Goal: Information Seeking & Learning: Learn about a topic

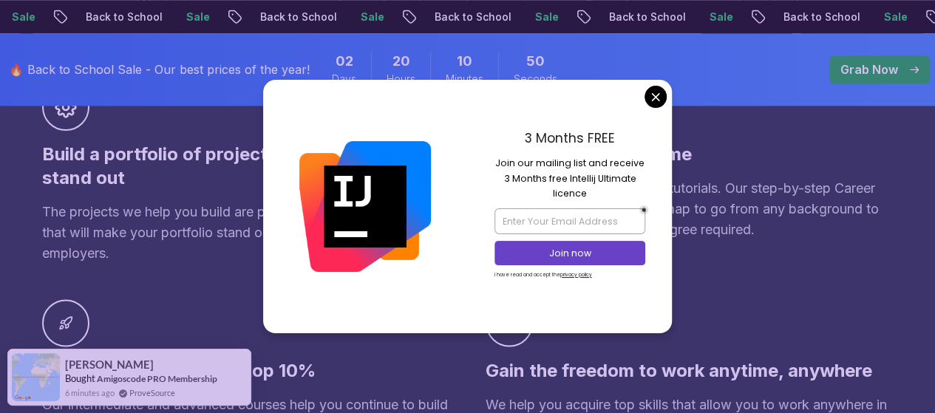
scroll to position [1109, 0]
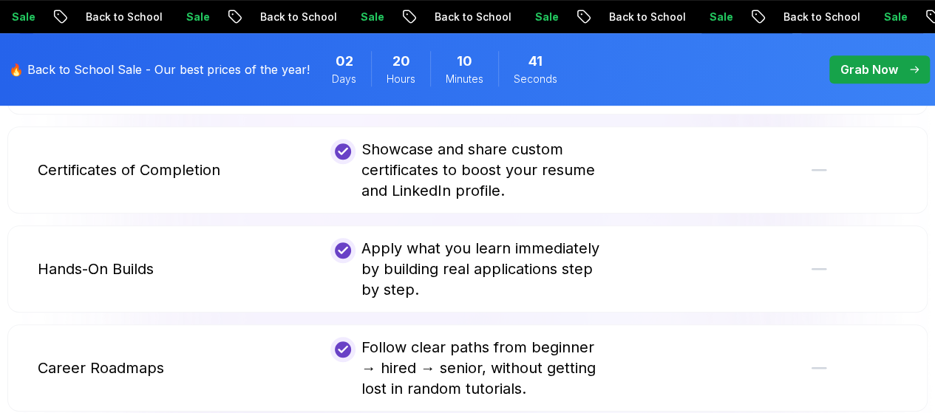
scroll to position [3179, 0]
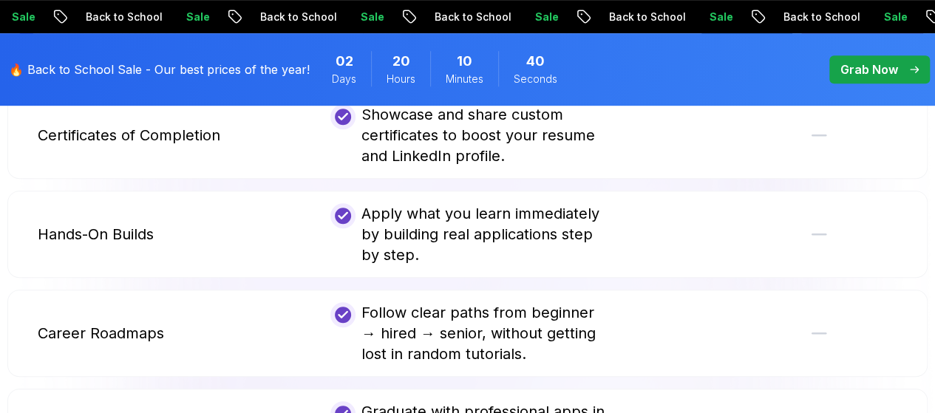
click at [892, 71] on p "Grab Now" at bounding box center [870, 70] width 58 height 18
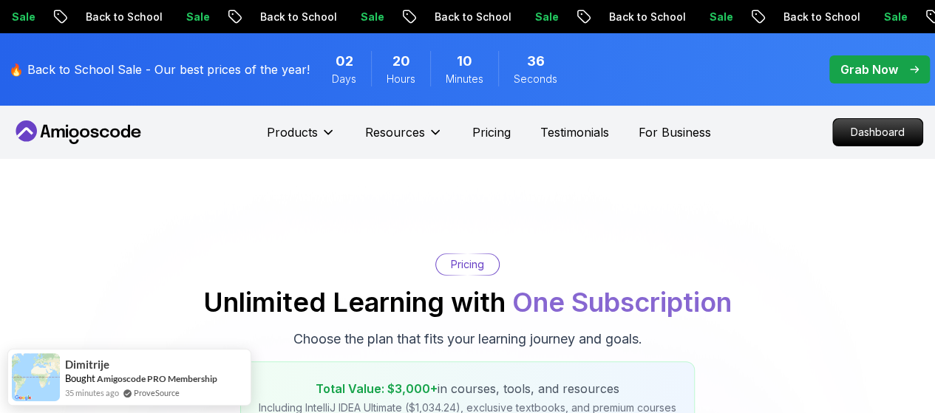
click at [875, 72] on p "Grab Now" at bounding box center [870, 70] width 58 height 18
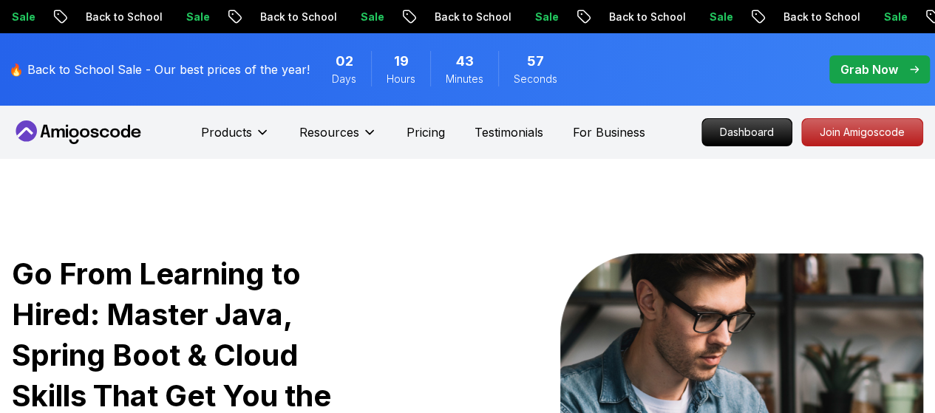
click at [885, 65] on p "Grab Now" at bounding box center [870, 70] width 58 height 18
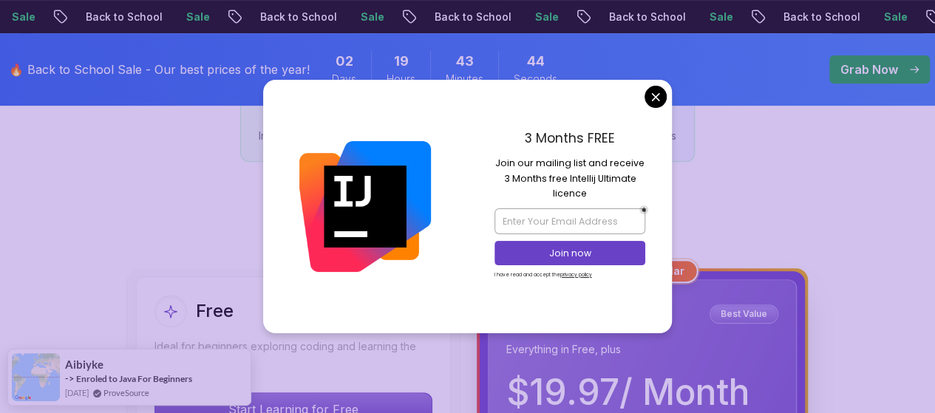
scroll to position [296, 0]
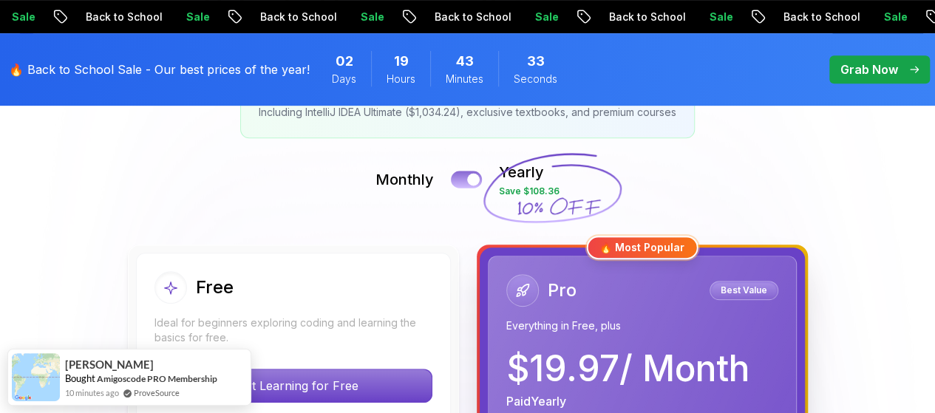
click at [476, 177] on div at bounding box center [473, 180] width 13 height 13
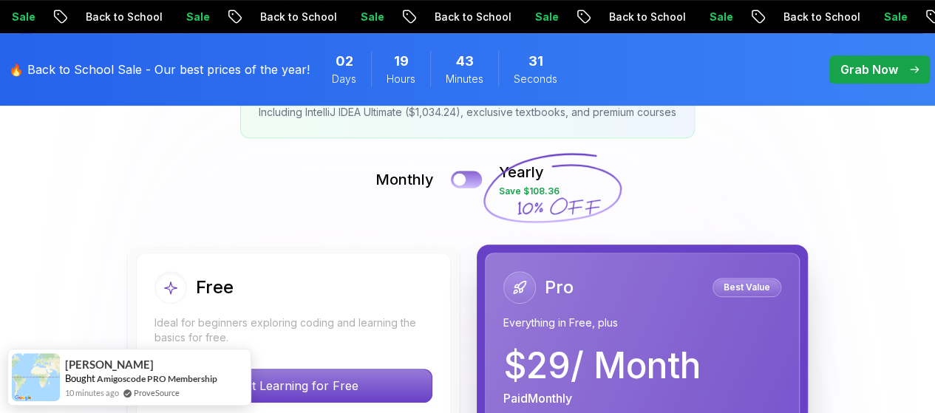
click at [476, 177] on button at bounding box center [466, 179] width 31 height 17
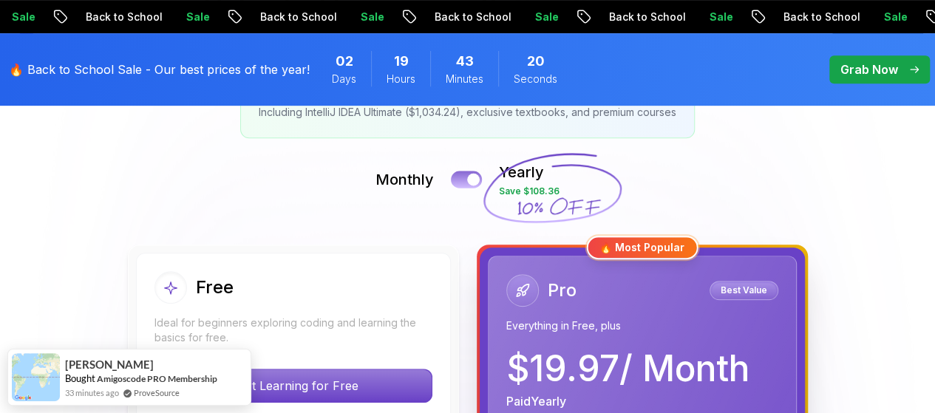
click at [476, 177] on div at bounding box center [473, 180] width 13 height 13
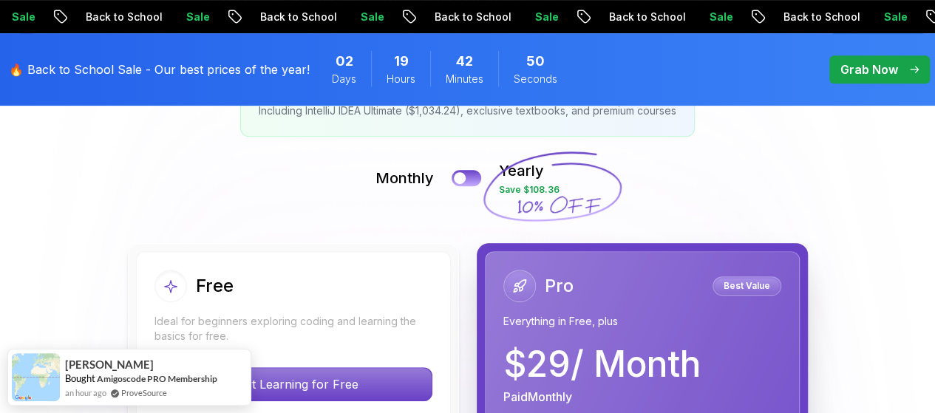
scroll to position [0, 0]
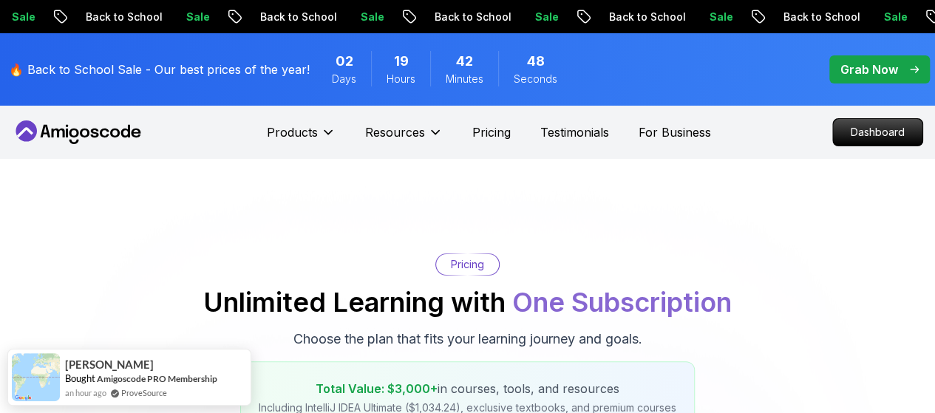
click at [879, 67] on p "Grab Now" at bounding box center [870, 70] width 58 height 18
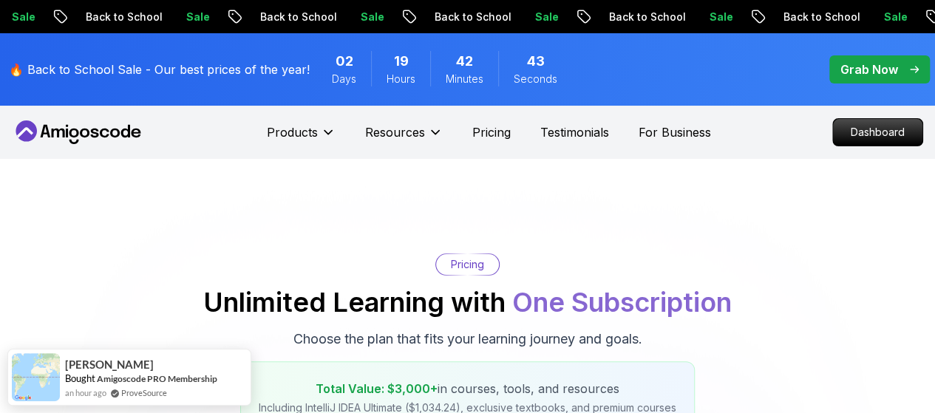
click at [750, 16] on icon "pre-order" at bounding box center [757, 17] width 15 height 16
click at [733, 16] on div "Sale Back to School" at bounding box center [784, 17] width 174 height 16
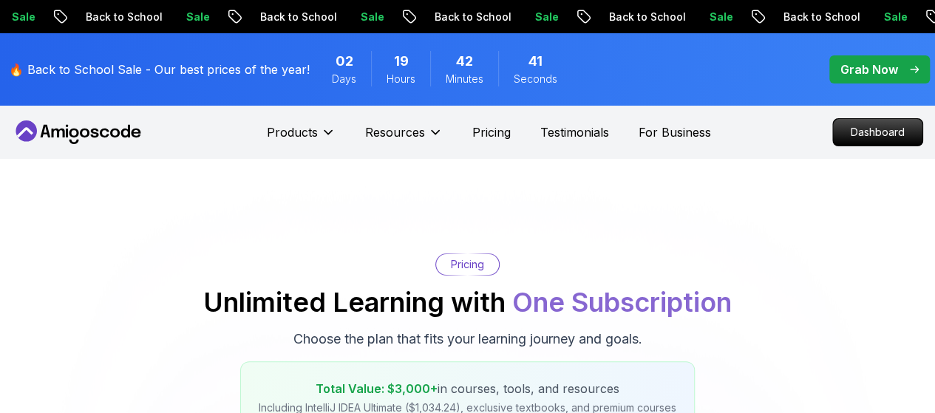
click at [764, 16] on p "Back to School" at bounding box center [814, 17] width 101 height 15
click at [771, 16] on p "Back to School" at bounding box center [821, 17] width 101 height 15
click at [770, 16] on p "Back to School" at bounding box center [820, 17] width 101 height 15
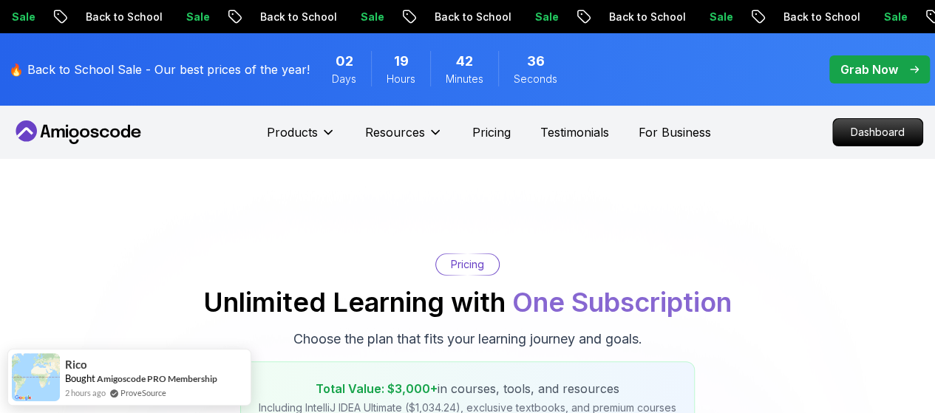
click at [868, 66] on p "Grab Now" at bounding box center [870, 70] width 58 height 18
click at [868, 72] on p "Grab Now" at bounding box center [870, 70] width 58 height 18
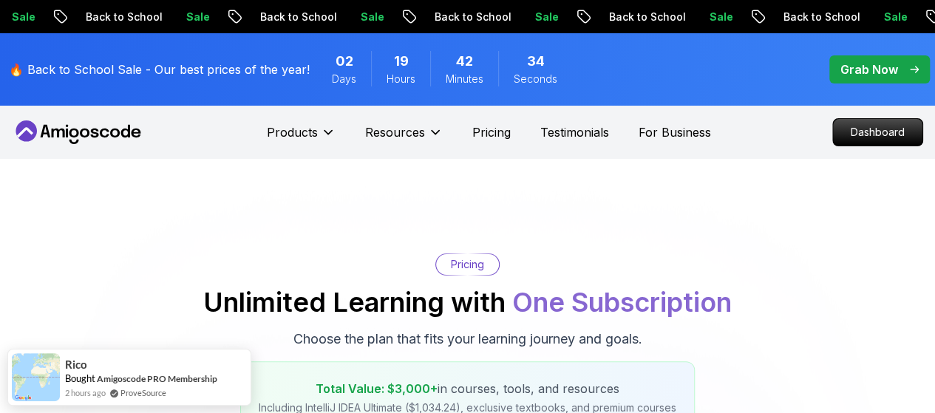
click at [868, 72] on p "Grab Now" at bounding box center [870, 70] width 58 height 18
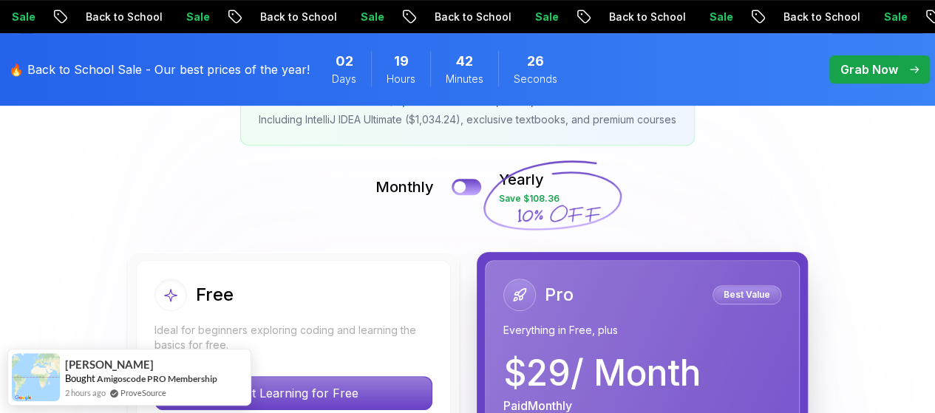
scroll to position [222, 0]
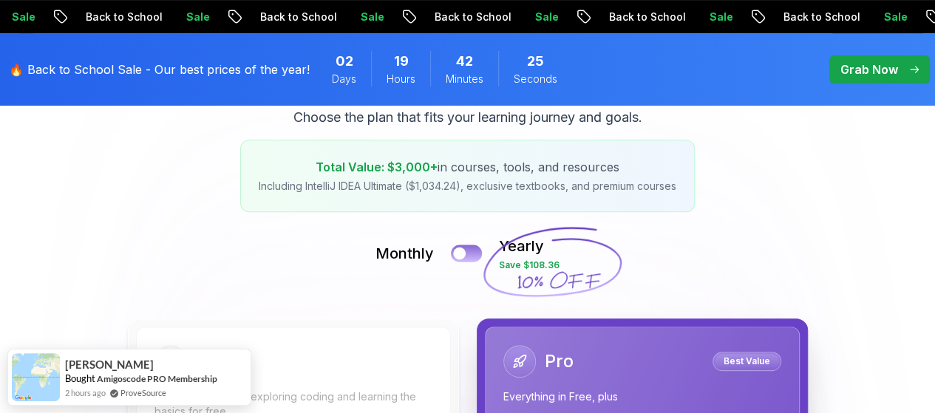
click at [473, 257] on button at bounding box center [466, 253] width 31 height 17
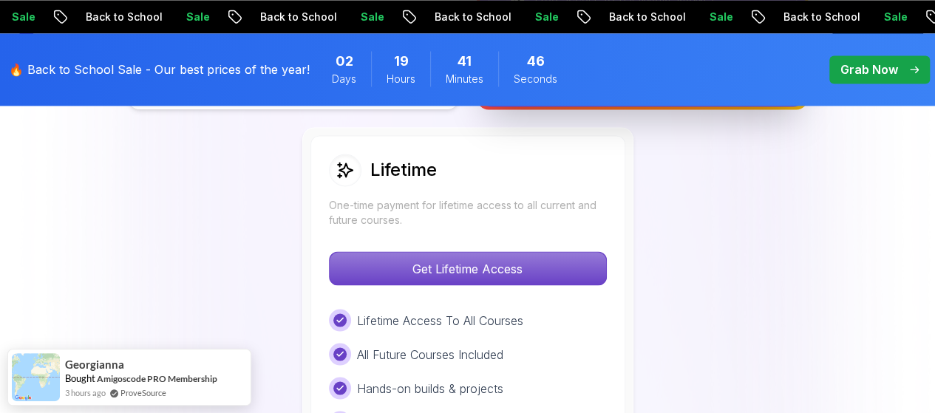
scroll to position [1109, 0]
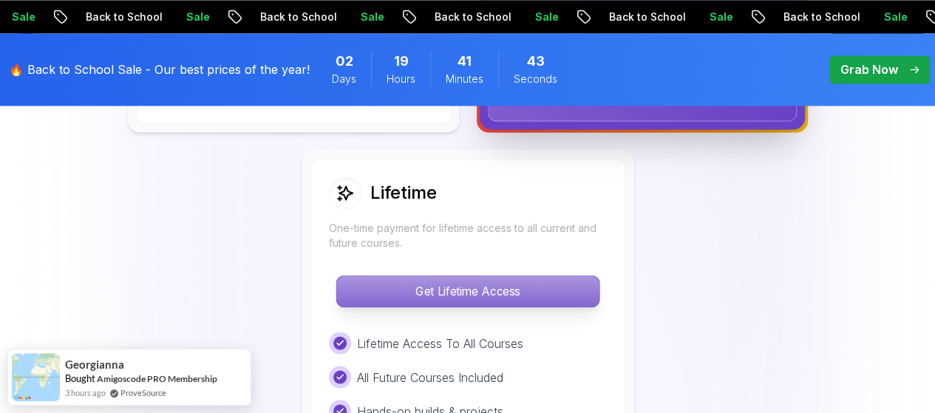
click at [444, 286] on p "Get Lifetime Access" at bounding box center [467, 291] width 262 height 31
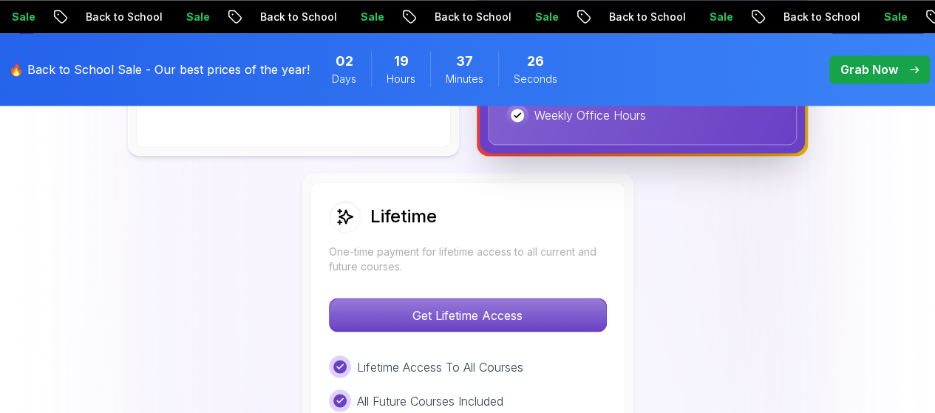
scroll to position [1109, 0]
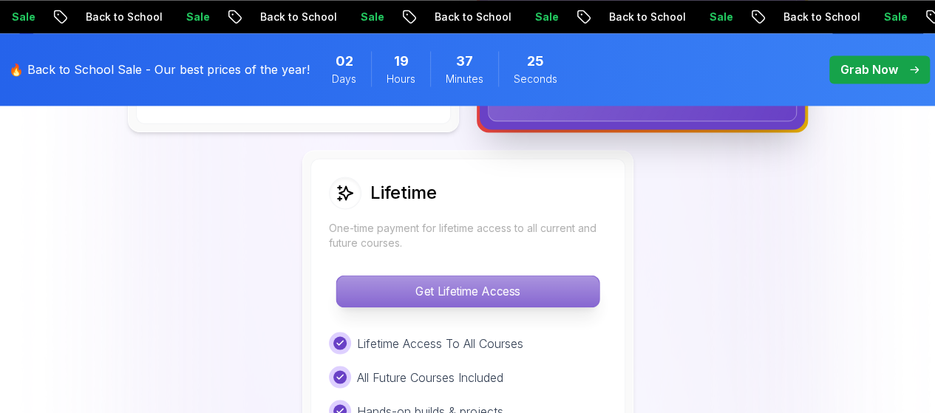
click at [470, 286] on p "Get Lifetime Access" at bounding box center [467, 291] width 262 height 31
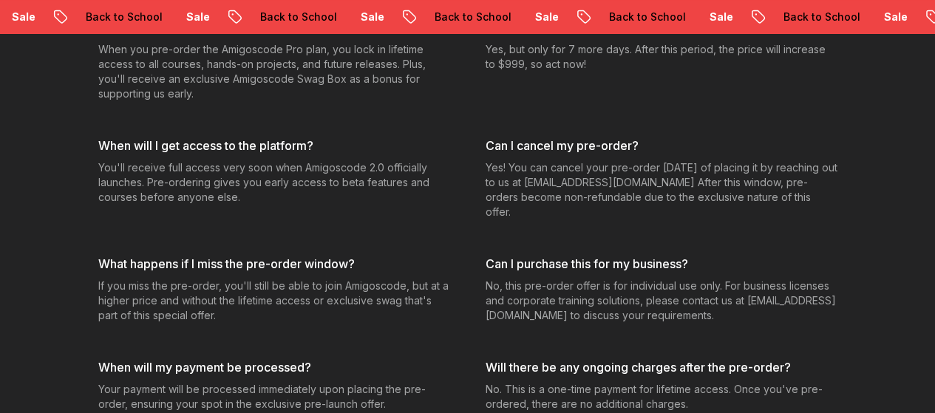
scroll to position [6386, 0]
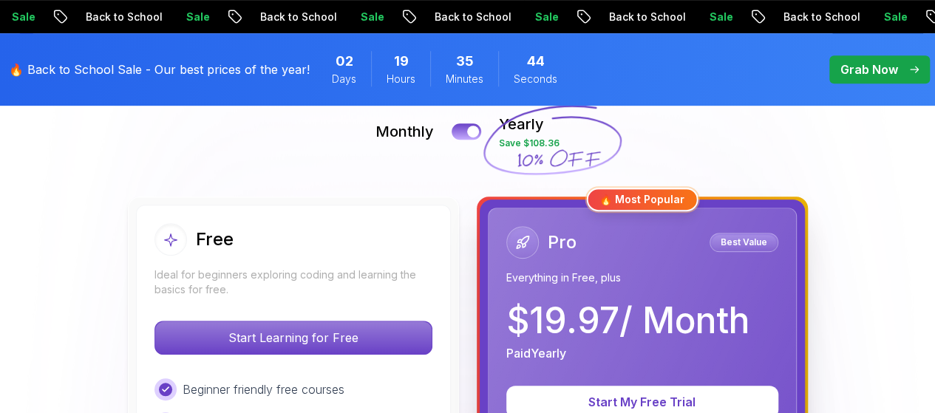
scroll to position [330, 0]
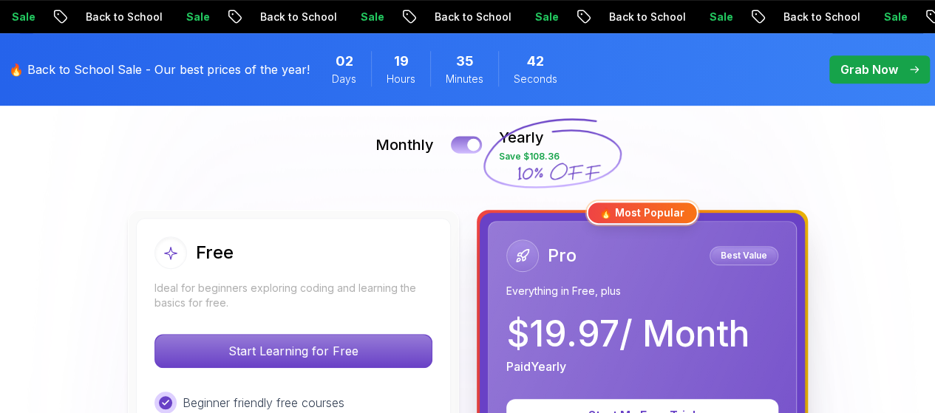
click at [469, 146] on div at bounding box center [473, 145] width 13 height 13
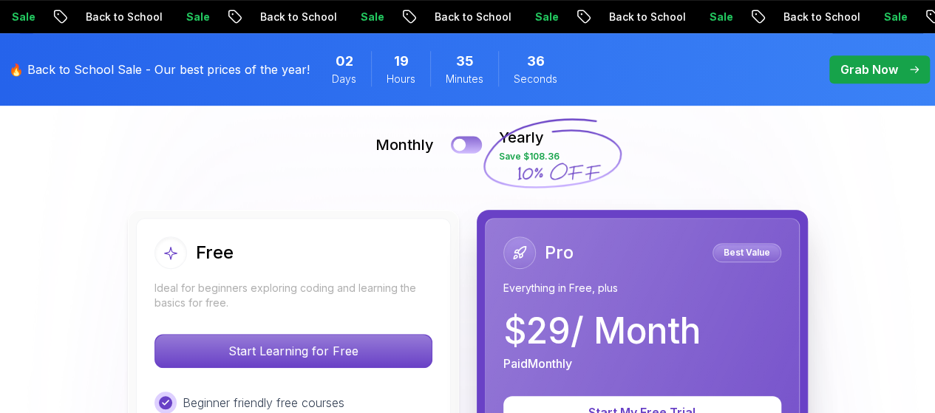
click at [469, 146] on button at bounding box center [466, 144] width 31 height 17
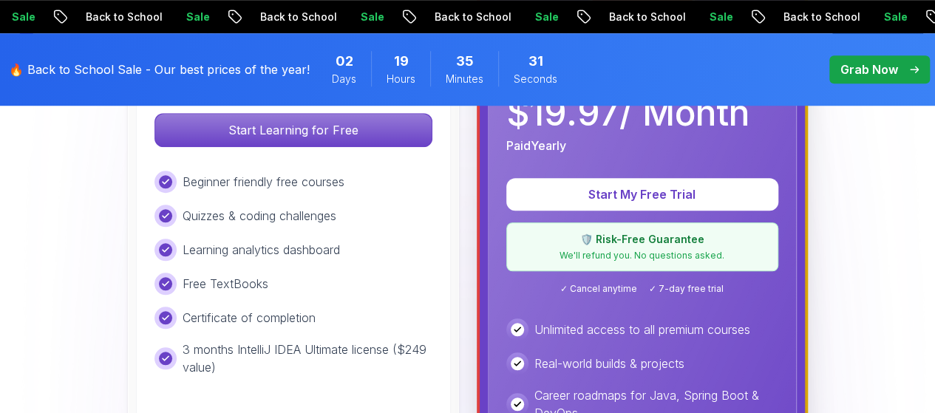
scroll to position [552, 0]
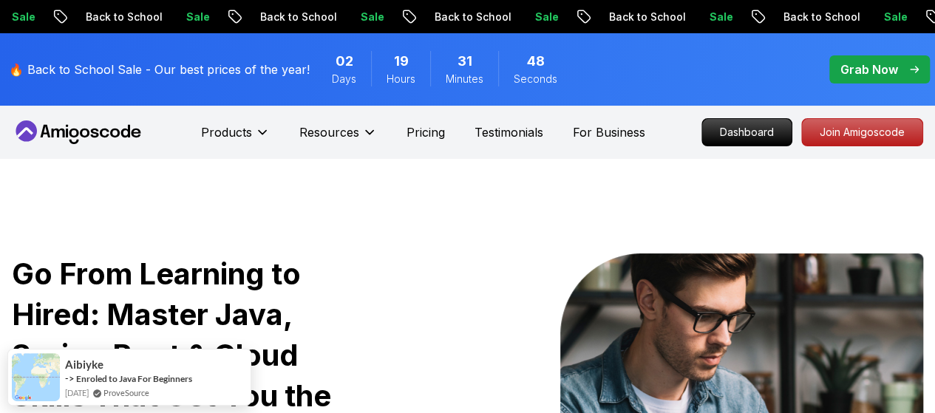
click at [869, 71] on p "Grab Now" at bounding box center [870, 70] width 58 height 18
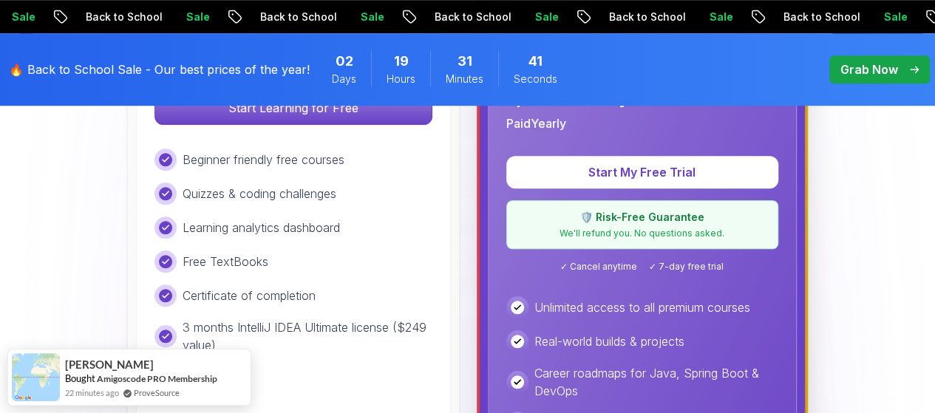
scroll to position [591, 0]
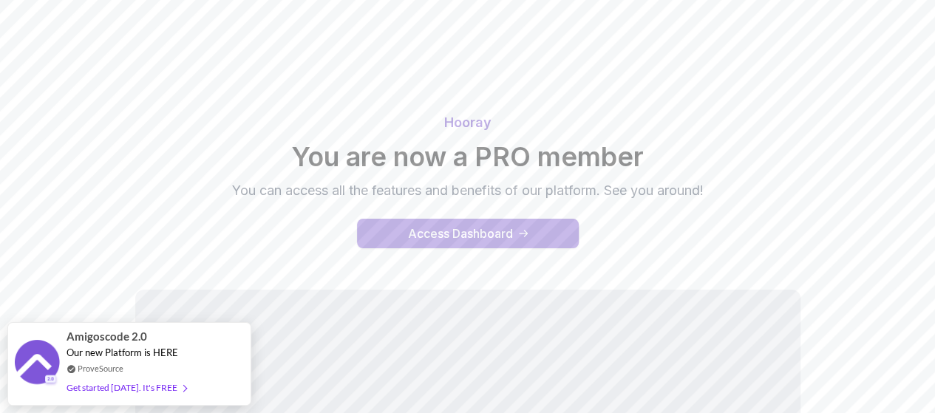
click at [467, 233] on div "Access Dashboard" at bounding box center [460, 234] width 105 height 18
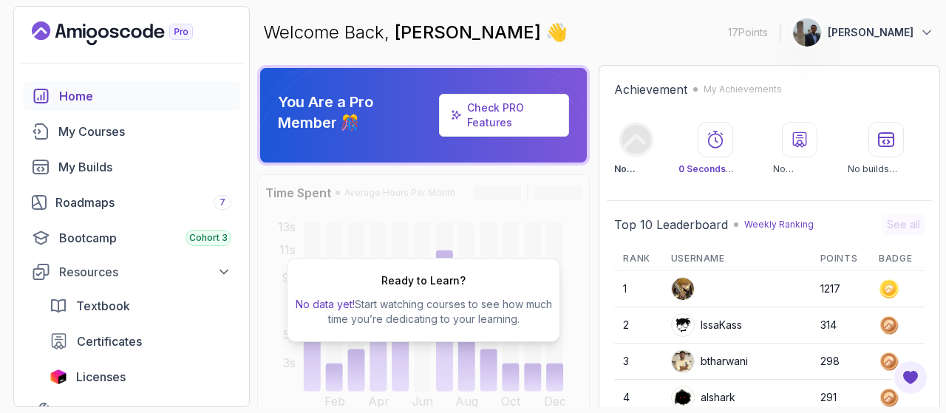
click at [488, 120] on link "Check PRO Features" at bounding box center [495, 114] width 57 height 27
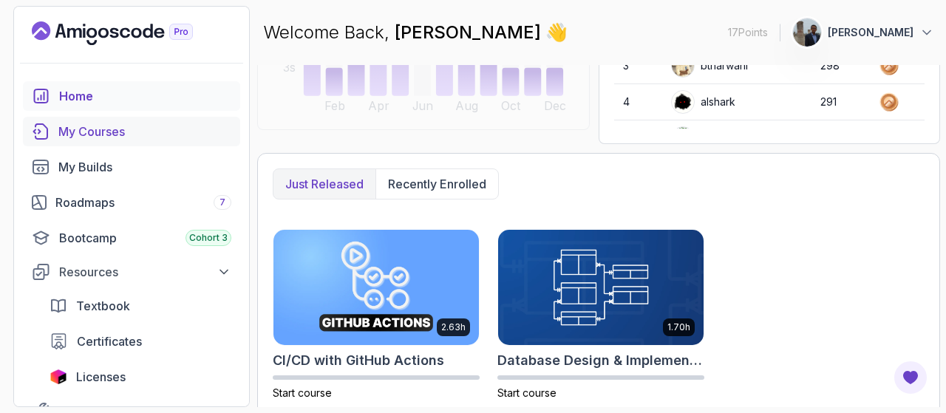
click at [95, 135] on div "My Courses" at bounding box center [144, 132] width 173 height 18
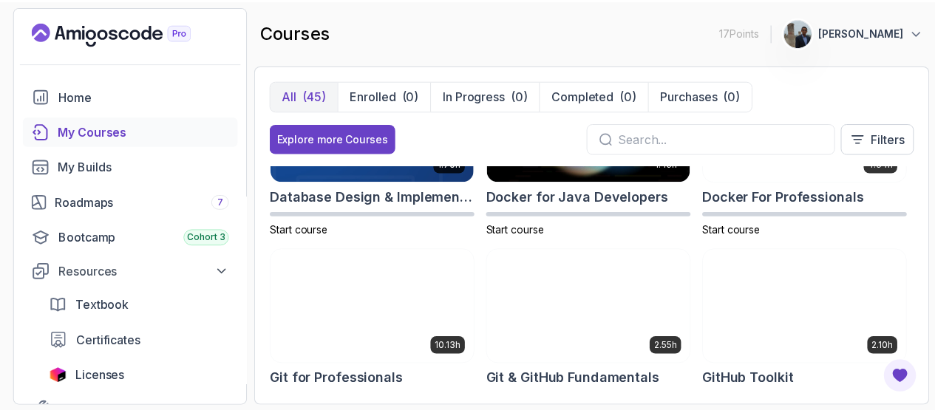
scroll to position [305, 0]
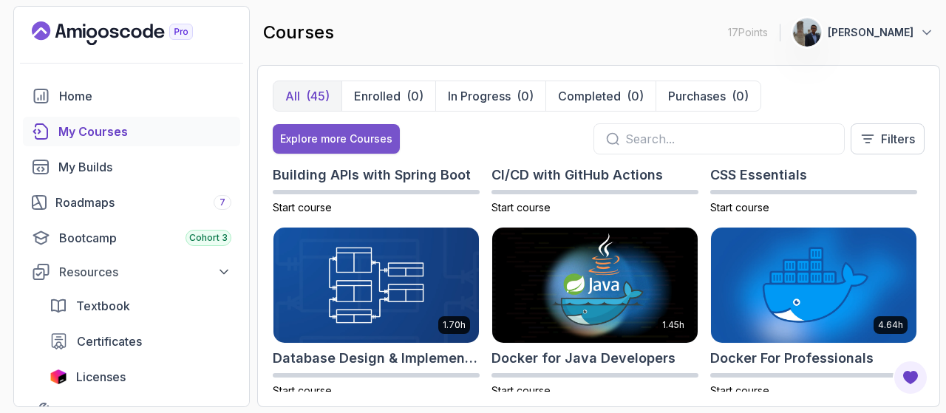
click at [326, 137] on div "Explore more Courses" at bounding box center [336, 139] width 112 height 15
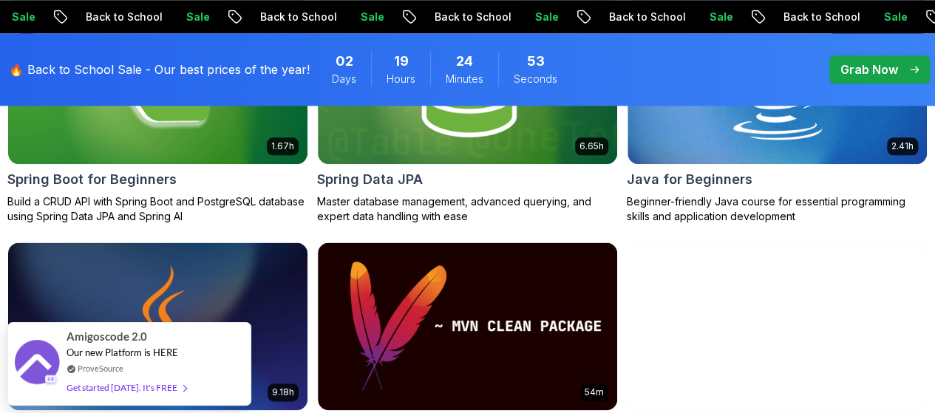
scroll to position [1035, 0]
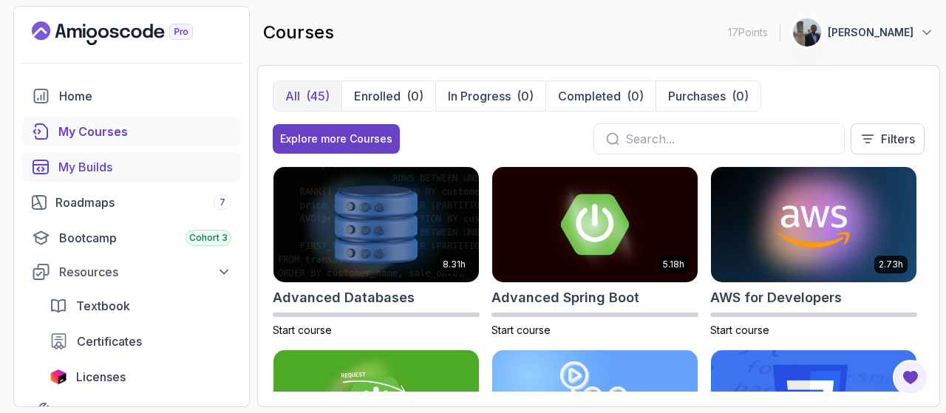
click at [86, 169] on div "My Builds" at bounding box center [144, 167] width 173 height 18
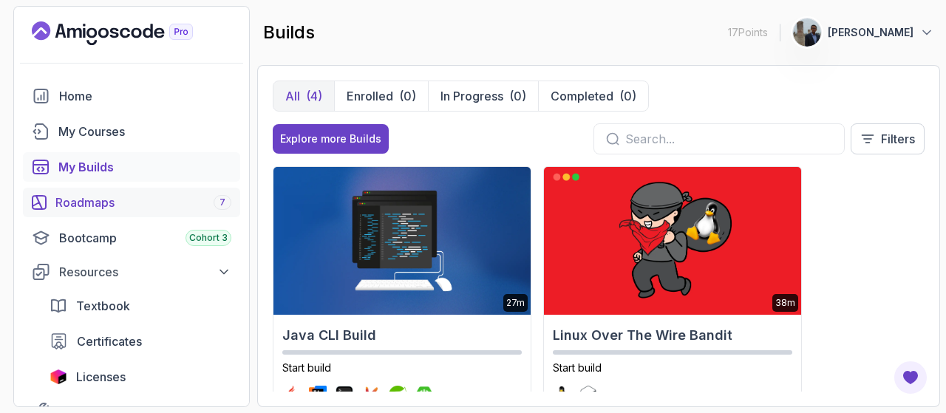
click at [95, 200] on div "Roadmaps 7" at bounding box center [143, 203] width 176 height 18
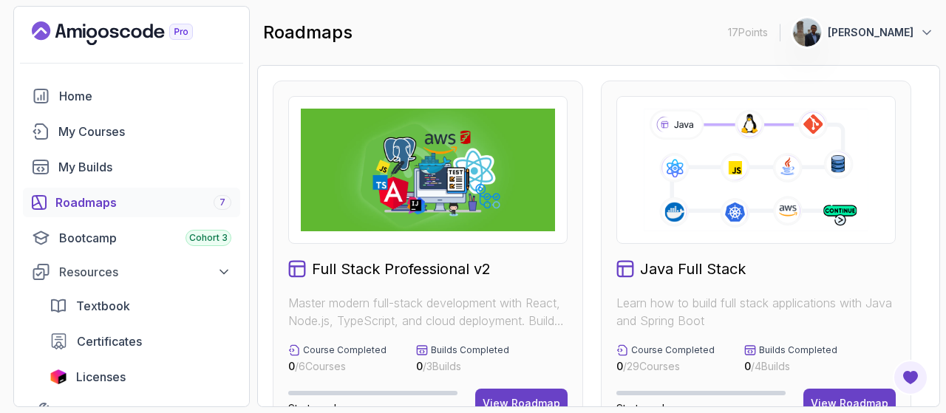
scroll to position [74, 0]
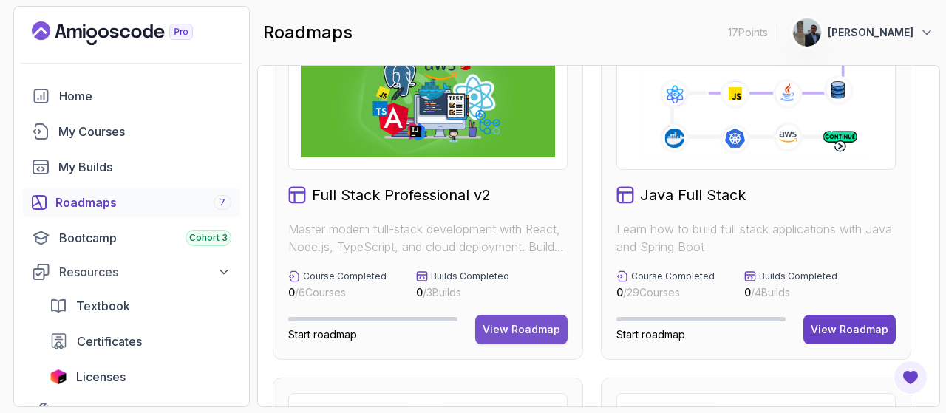
click at [532, 330] on div "View Roadmap" at bounding box center [522, 329] width 78 height 15
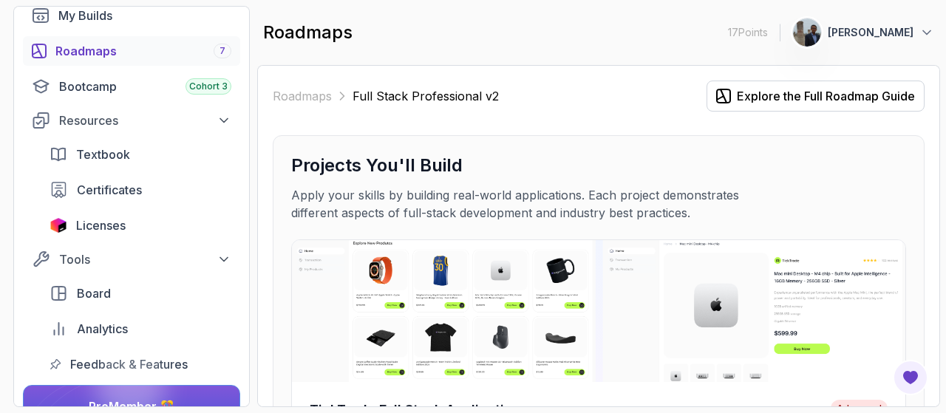
scroll to position [74, 0]
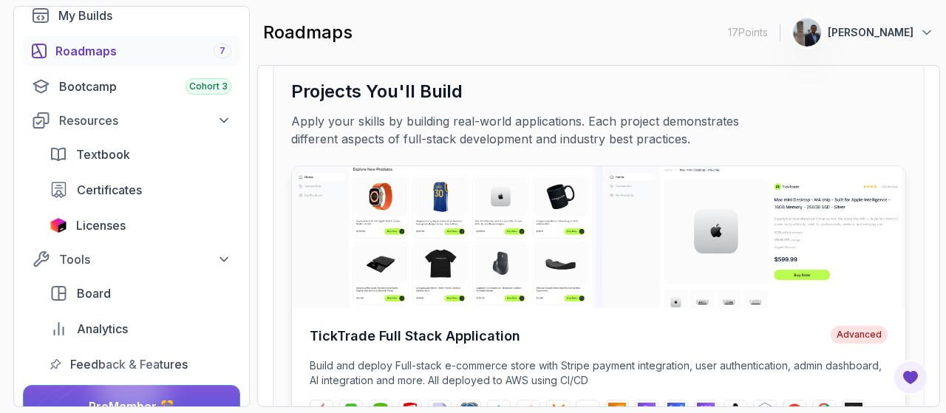
click at [396, 211] on img at bounding box center [599, 237] width 614 height 142
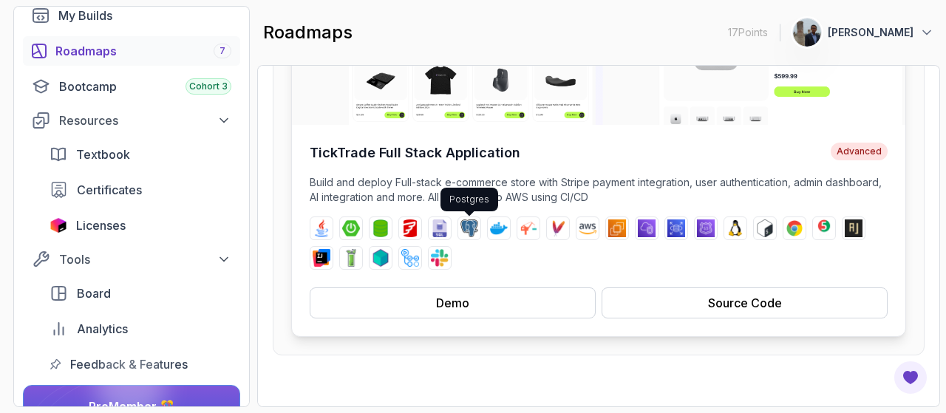
scroll to position [222, 0]
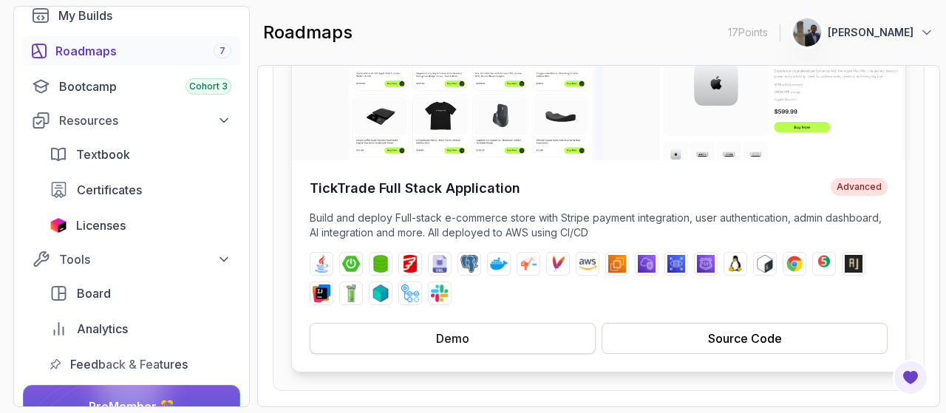
click at [449, 336] on div "Demo" at bounding box center [452, 339] width 33 height 18
click at [722, 339] on div "Source Code" at bounding box center [745, 339] width 74 height 18
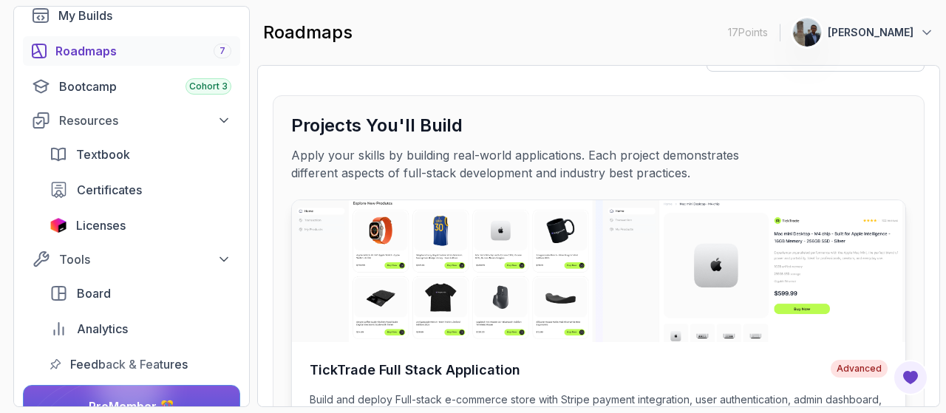
scroll to position [0, 0]
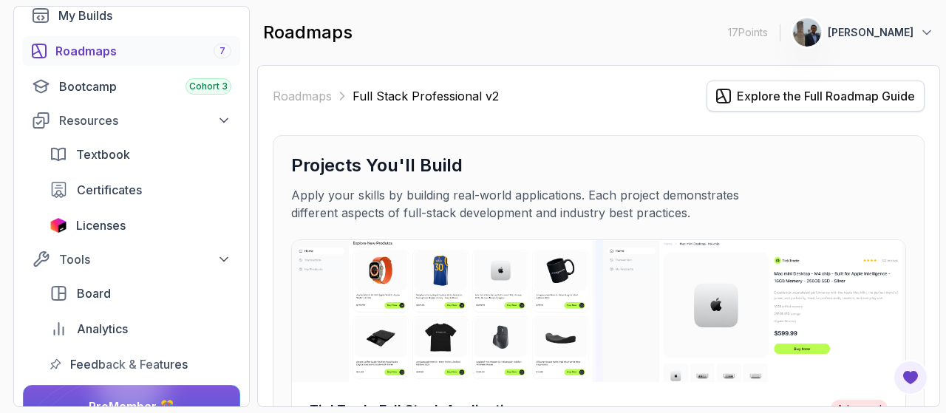
click at [787, 101] on div "Explore the Full Roadmap Guide" at bounding box center [826, 96] width 178 height 18
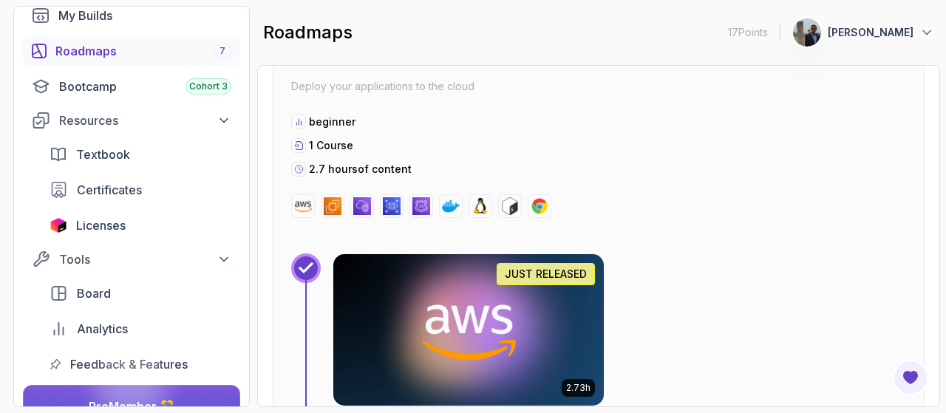
scroll to position [2610, 0]
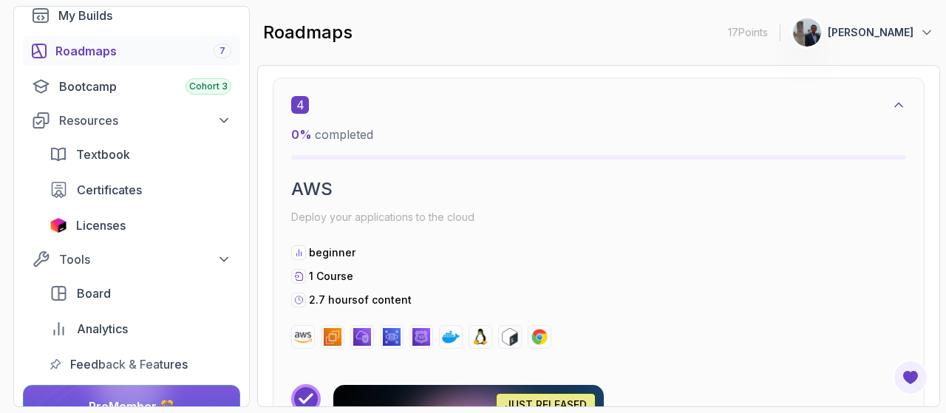
click at [155, 54] on div "Roadmaps 7" at bounding box center [143, 51] width 176 height 18
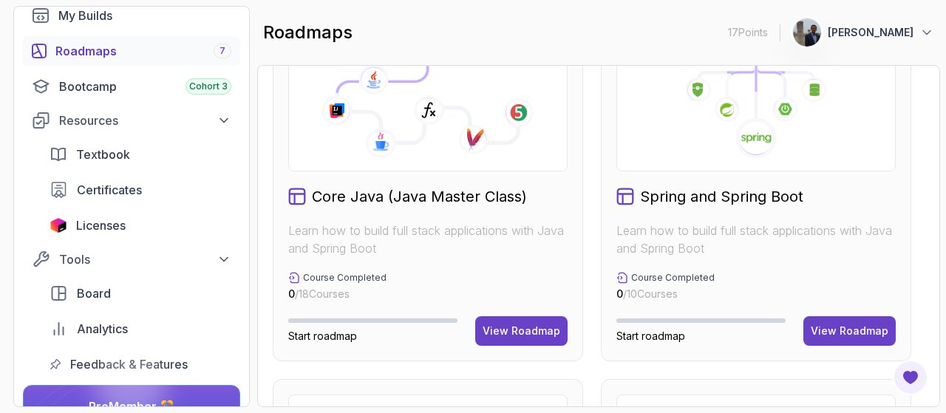
scroll to position [370, 0]
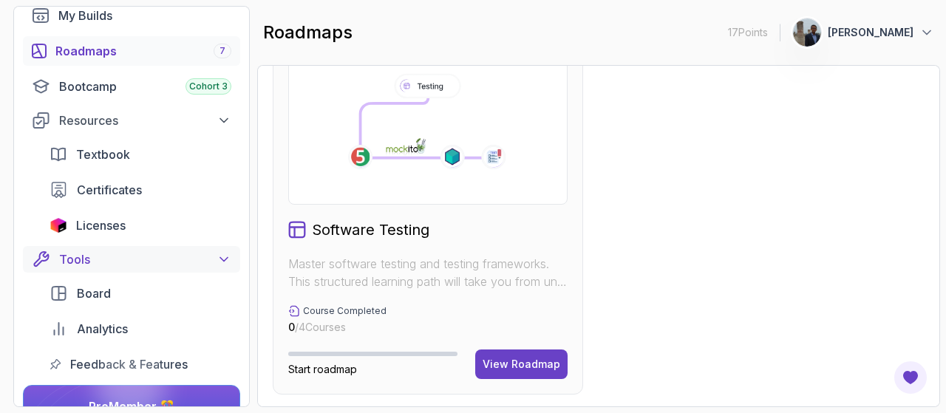
scroll to position [4, 0]
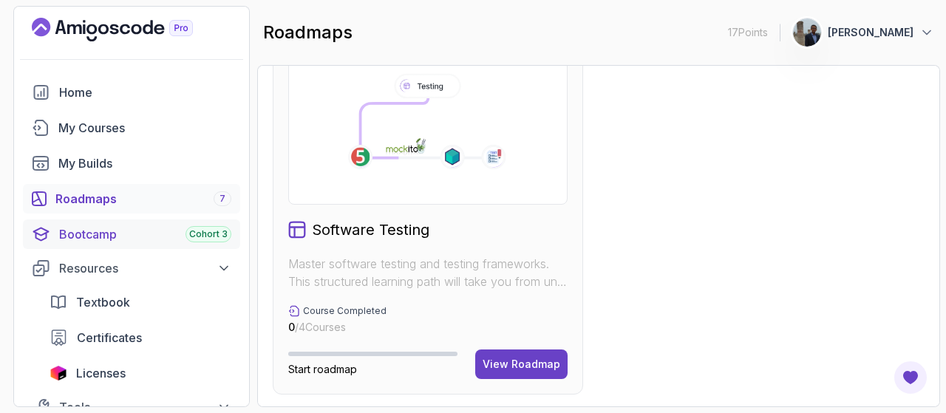
click at [101, 239] on div "Bootcamp Cohort 3" at bounding box center [145, 234] width 172 height 18
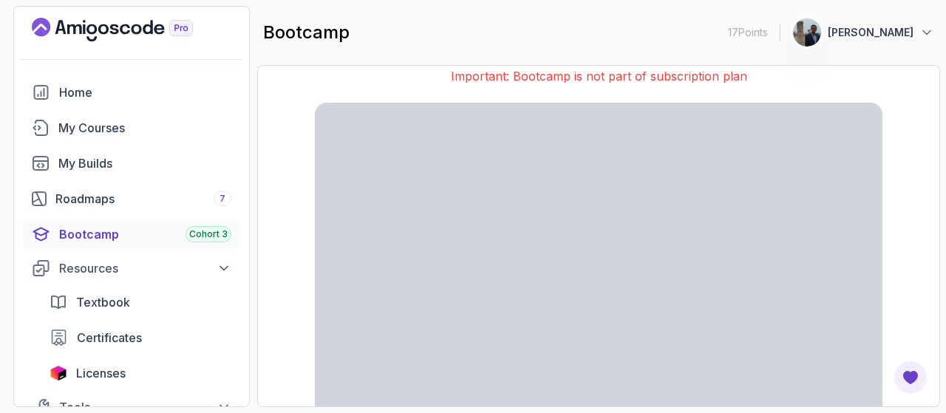
scroll to position [64, 0]
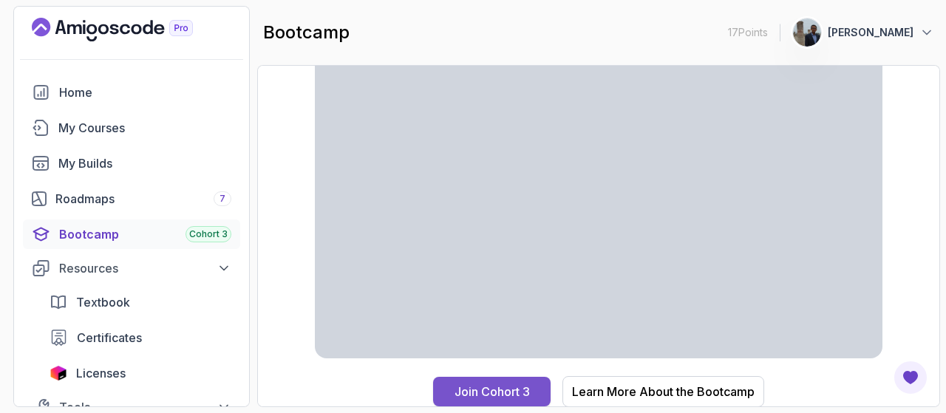
click at [489, 391] on div "Join Cohort 3" at bounding box center [492, 392] width 75 height 18
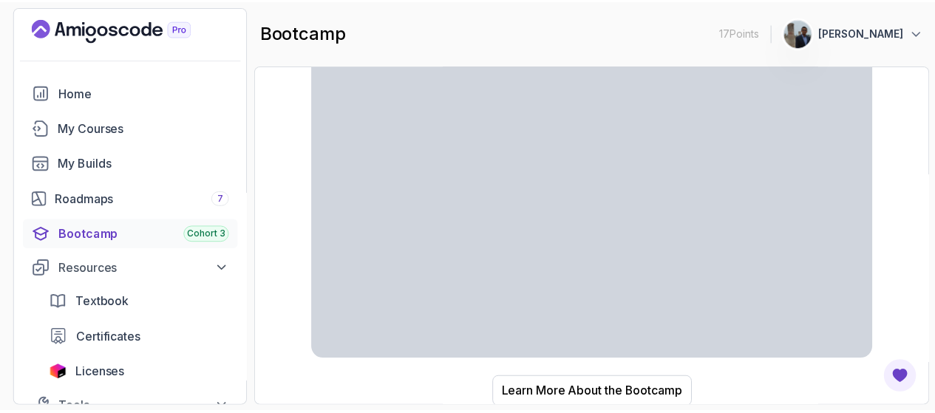
scroll to position [83, 0]
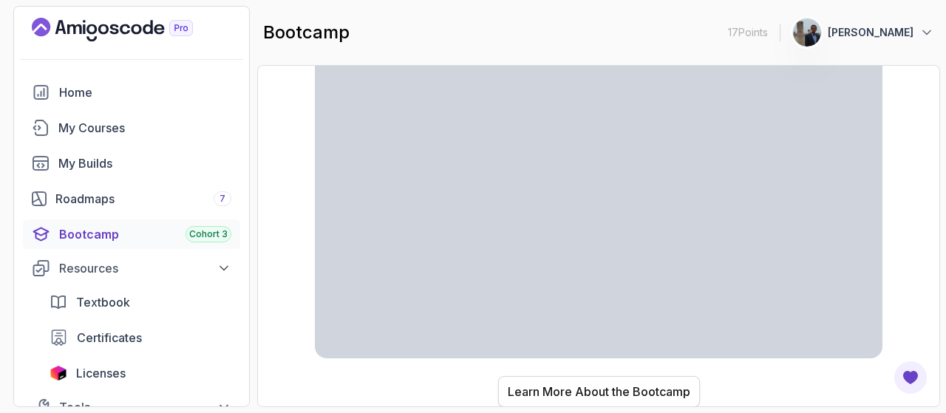
click at [597, 395] on div "Learn More About the Bootcamp" at bounding box center [599, 392] width 183 height 18
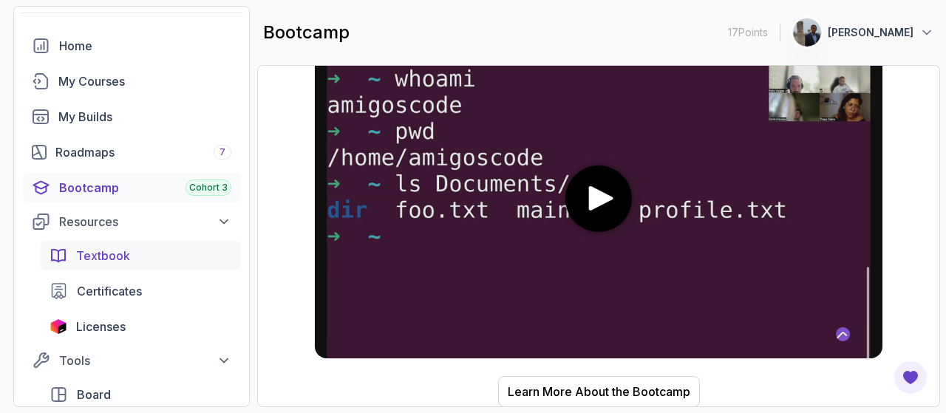
scroll to position [74, 0]
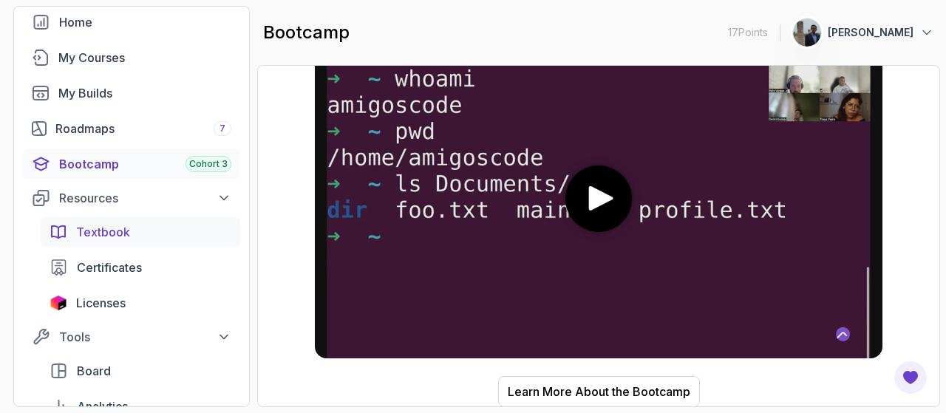
click at [108, 237] on span "Textbook" at bounding box center [103, 232] width 54 height 18
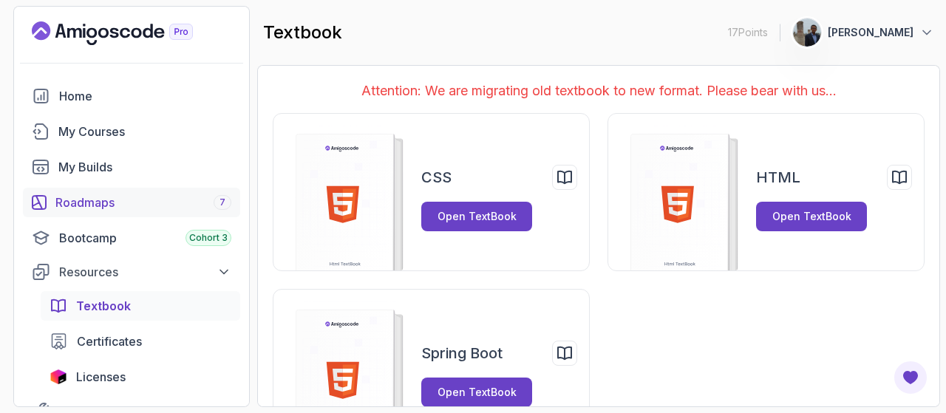
click at [120, 197] on div "Roadmaps 7" at bounding box center [143, 203] width 176 height 18
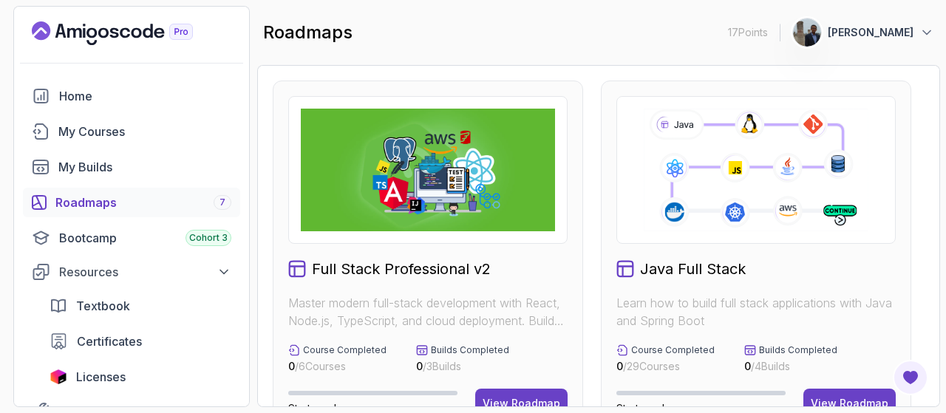
scroll to position [74, 0]
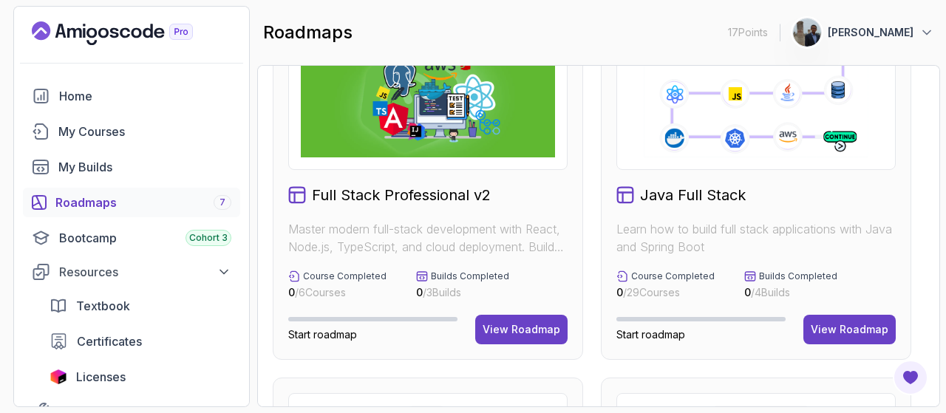
click at [648, 335] on span "Start roadmap" at bounding box center [651, 334] width 69 height 13
click at [619, 333] on span "Start roadmap" at bounding box center [651, 334] width 69 height 13
click at [828, 323] on div "View Roadmap" at bounding box center [850, 329] width 78 height 15
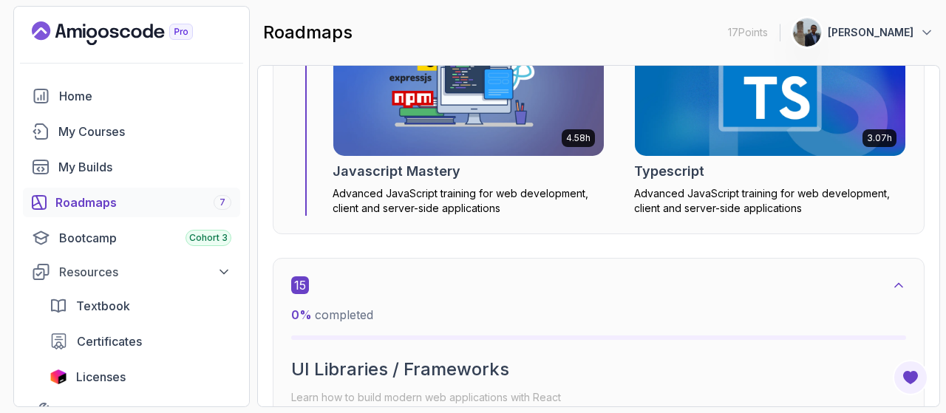
scroll to position [9315, 0]
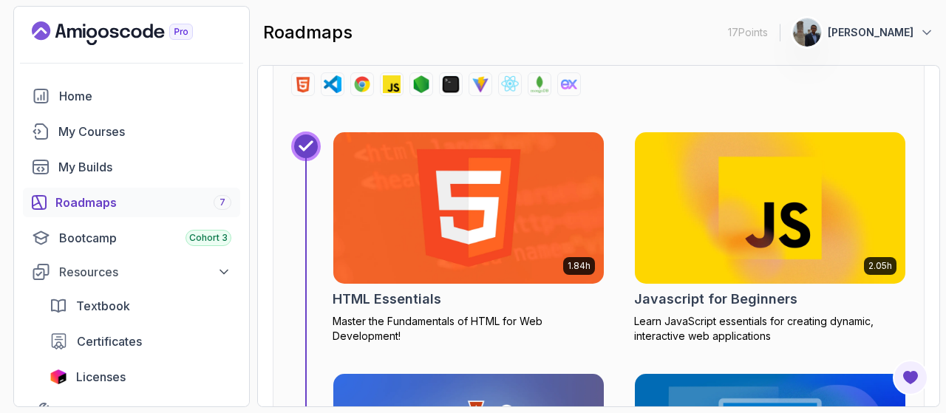
click at [93, 200] on div "Roadmaps 7" at bounding box center [143, 203] width 176 height 18
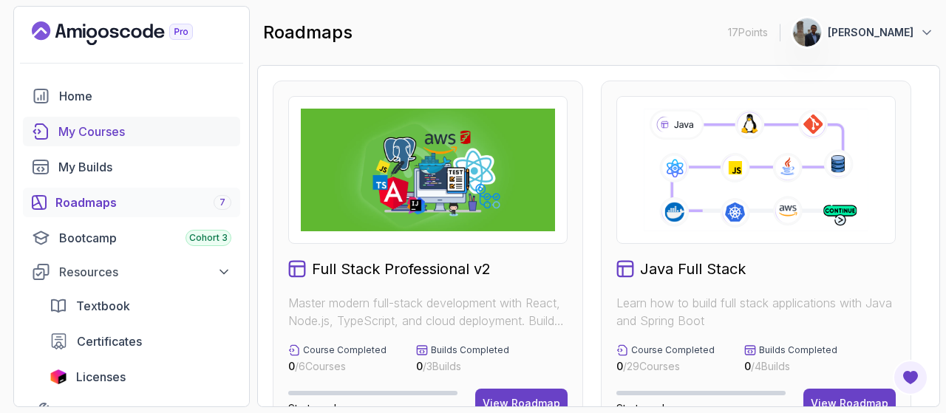
click at [86, 131] on div "My Courses" at bounding box center [144, 132] width 173 height 18
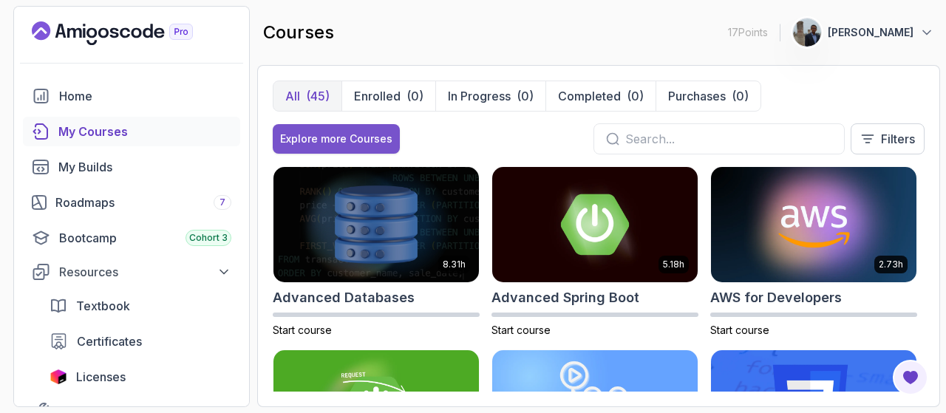
click at [326, 137] on div "Explore more Courses" at bounding box center [336, 139] width 112 height 15
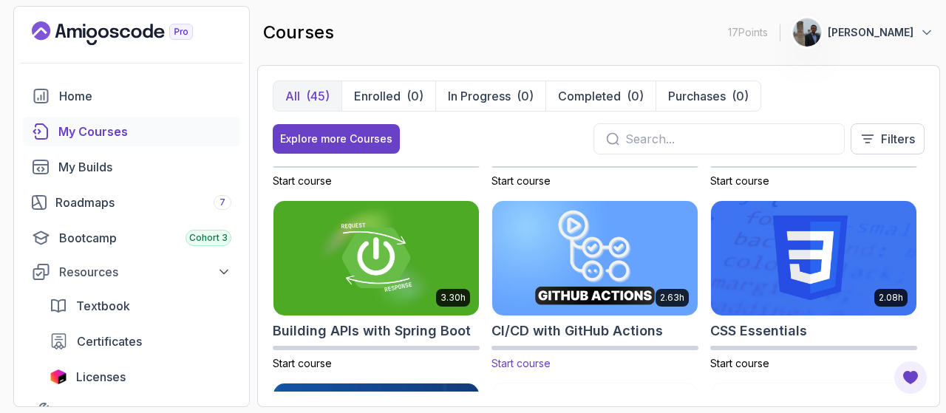
scroll to position [222, 0]
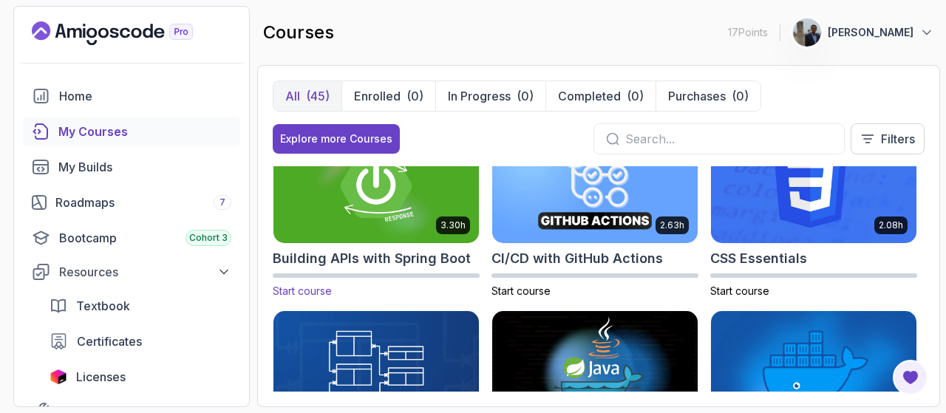
click at [395, 205] on img at bounding box center [376, 186] width 216 height 120
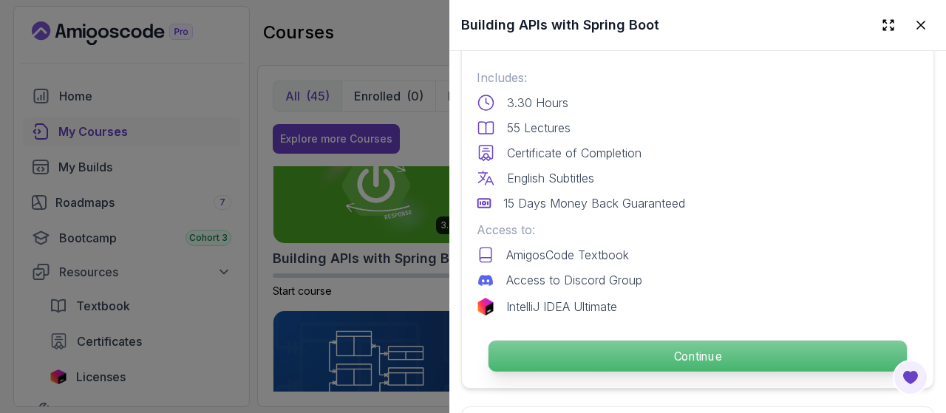
scroll to position [444, 0]
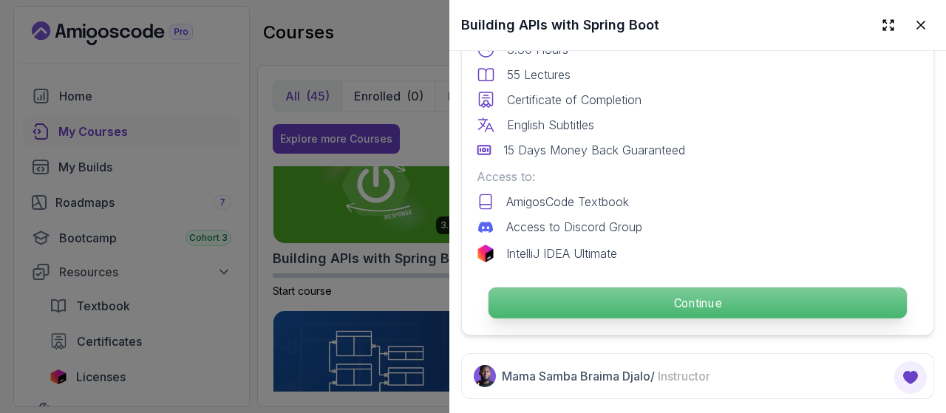
click at [704, 289] on p "Continue" at bounding box center [698, 303] width 418 height 31
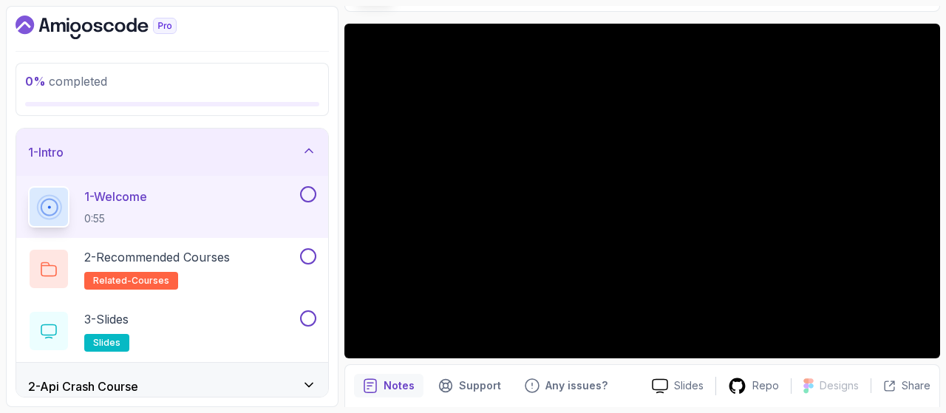
scroll to position [161, 0]
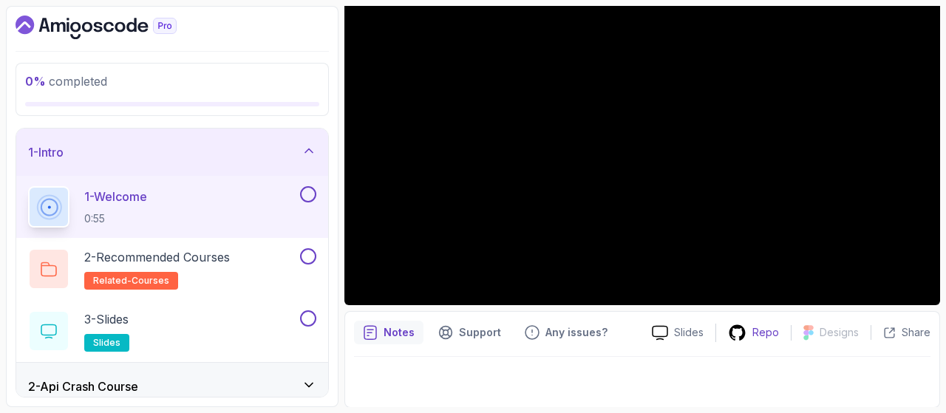
click at [754, 338] on div "Repo" at bounding box center [753, 333] width 75 height 18
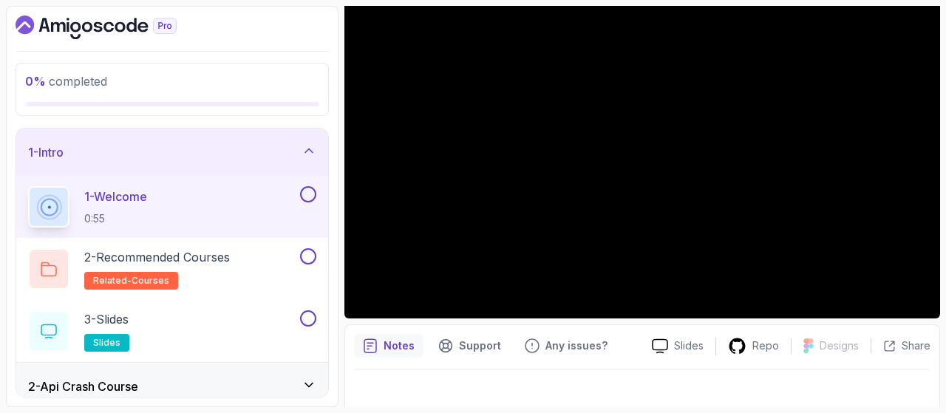
scroll to position [74, 0]
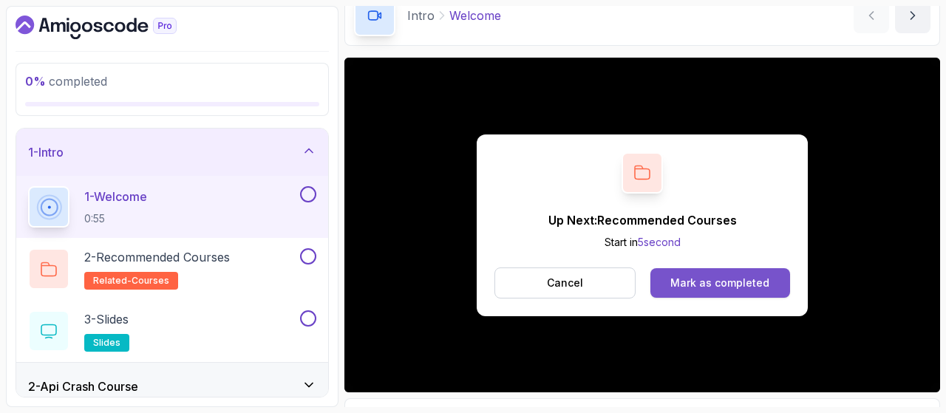
click at [725, 282] on div "Mark as completed" at bounding box center [719, 283] width 99 height 15
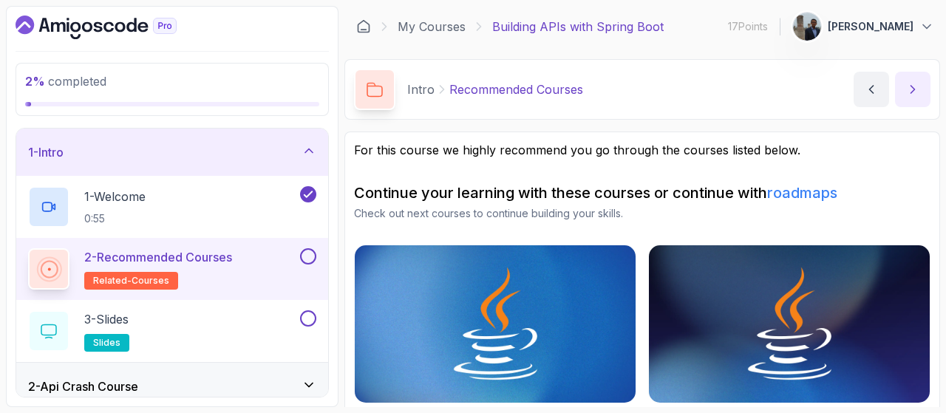
click at [922, 92] on button "next content" at bounding box center [912, 89] width 35 height 35
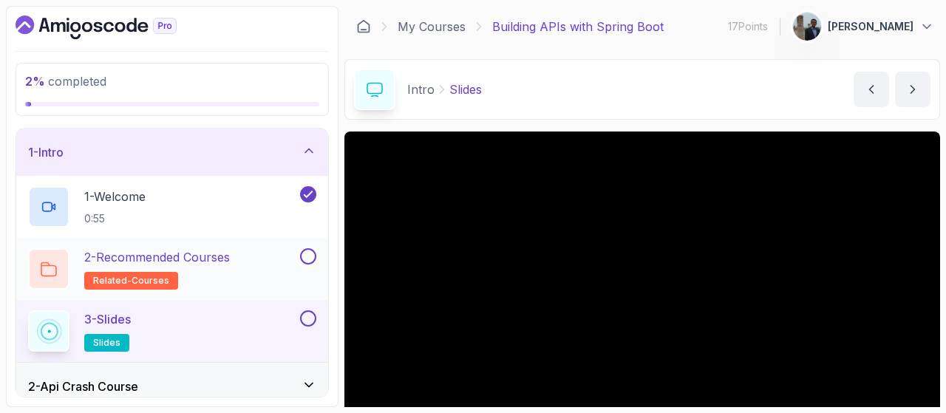
click at [172, 265] on h2 "2 - Recommended Courses related-courses" at bounding box center [157, 268] width 146 height 41
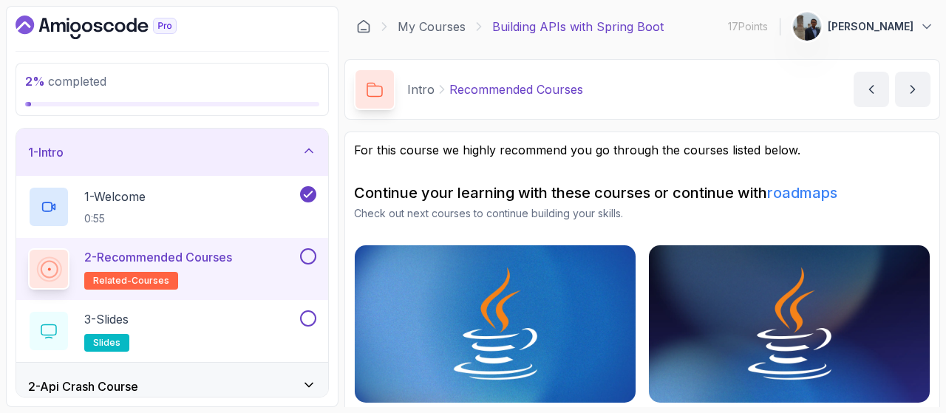
click at [177, 264] on p "2 - Recommended Courses" at bounding box center [158, 257] width 148 height 18
click at [909, 88] on icon "next content" at bounding box center [913, 89] width 15 height 15
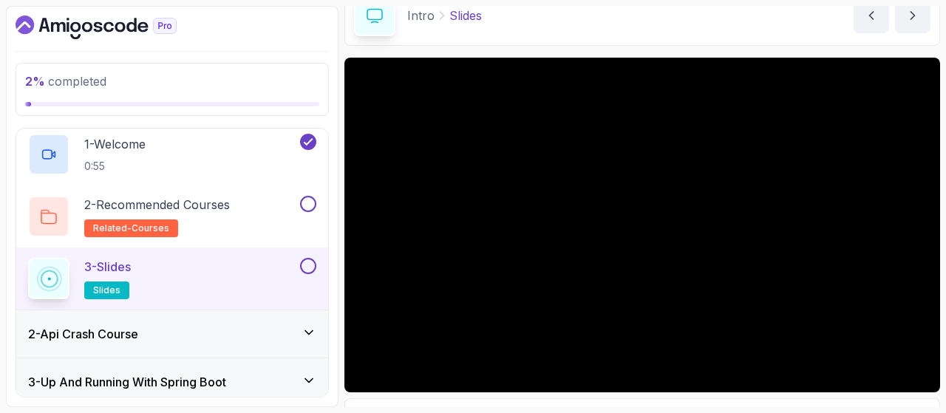
scroll to position [74, 0]
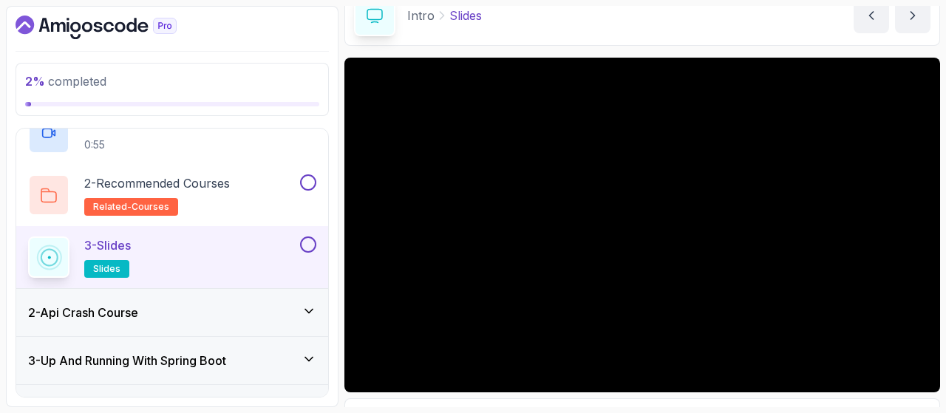
click at [231, 308] on div "2 - Api Crash Course" at bounding box center [172, 313] width 288 height 18
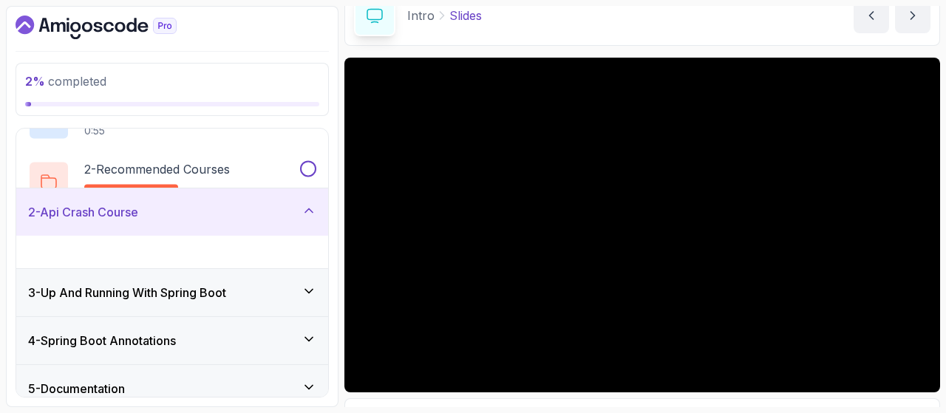
scroll to position [52, 0]
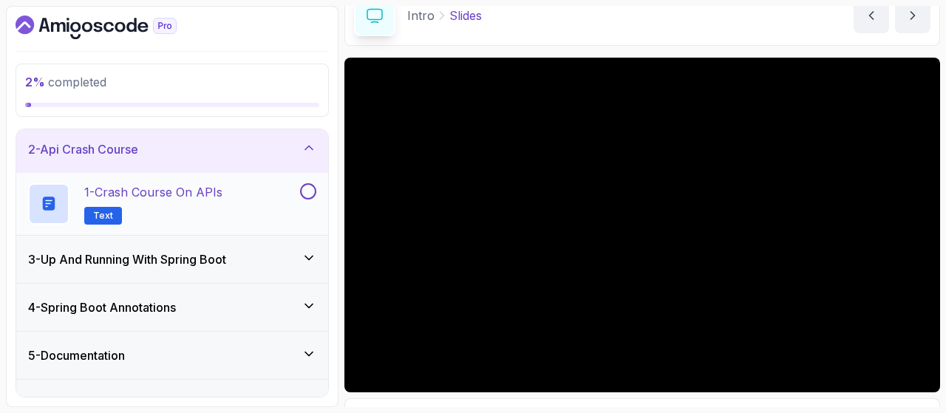
click at [174, 191] on p "1 - Crash Course on APIs" at bounding box center [153, 192] width 138 height 18
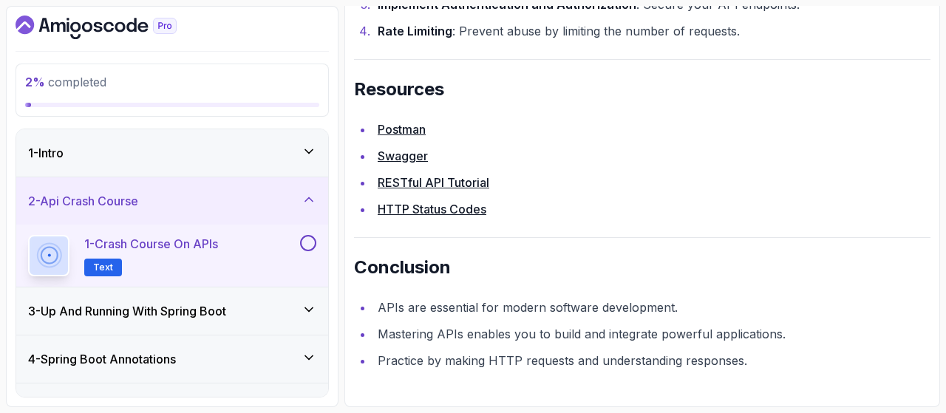
click at [113, 264] on p "Text" at bounding box center [103, 268] width 38 height 18
click at [182, 245] on p "1 - Crash Course on APIs" at bounding box center [151, 244] width 134 height 18
click at [316, 241] on div "1 - Crash Course on APIs Text" at bounding box center [172, 256] width 312 height 62
click at [312, 241] on button at bounding box center [308, 243] width 16 height 16
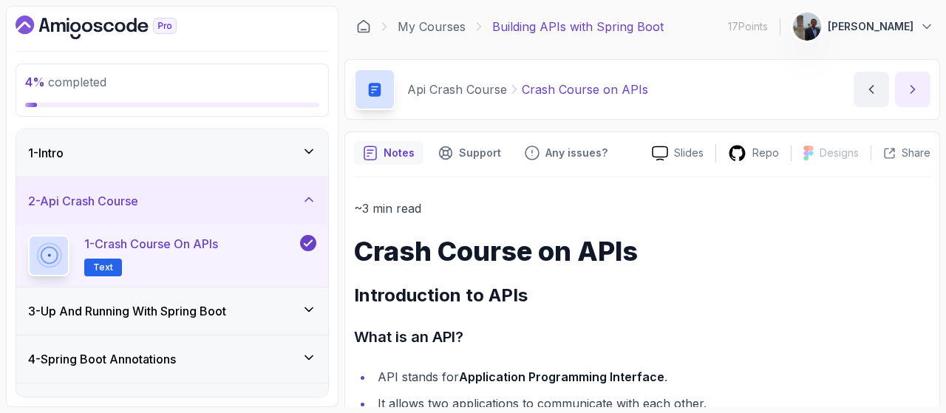
click at [917, 87] on icon "next content" at bounding box center [913, 89] width 15 height 15
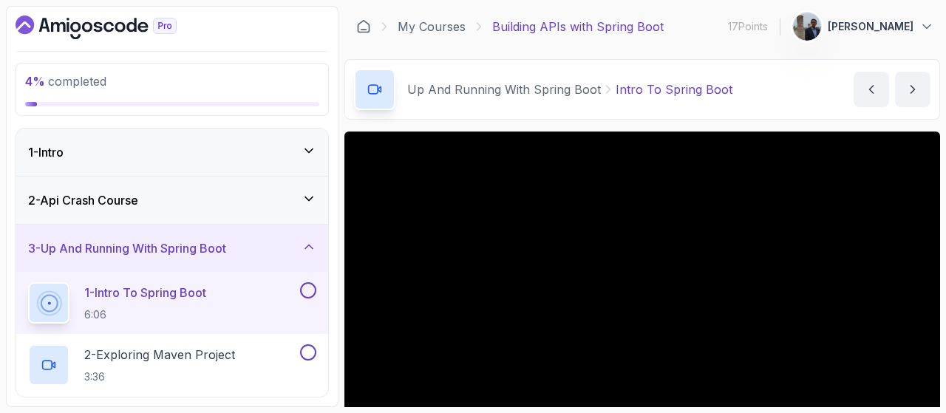
click at [217, 187] on div "2 - Api Crash Course" at bounding box center [172, 200] width 312 height 47
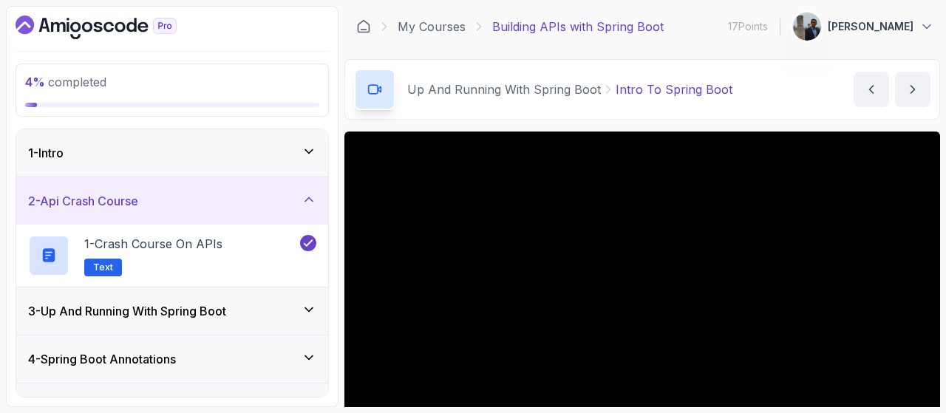
click at [216, 319] on div "3 - Up And Running With Spring Boot" at bounding box center [172, 311] width 312 height 47
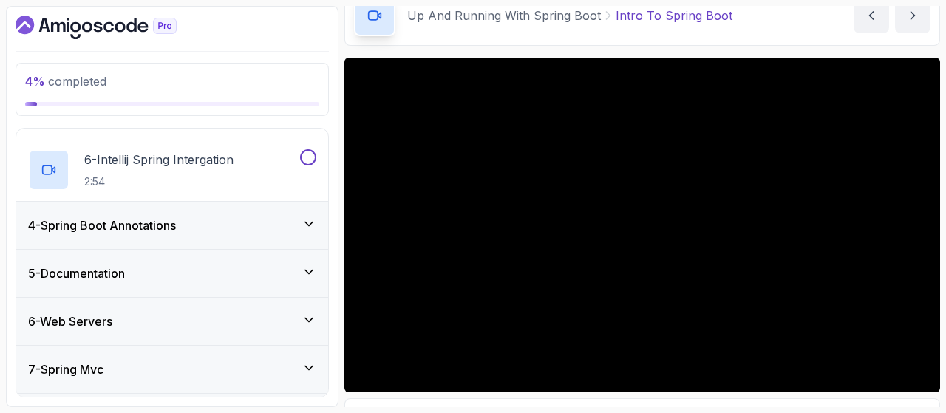
click at [205, 225] on div "4 - Spring Boot Annotations" at bounding box center [172, 226] width 288 height 18
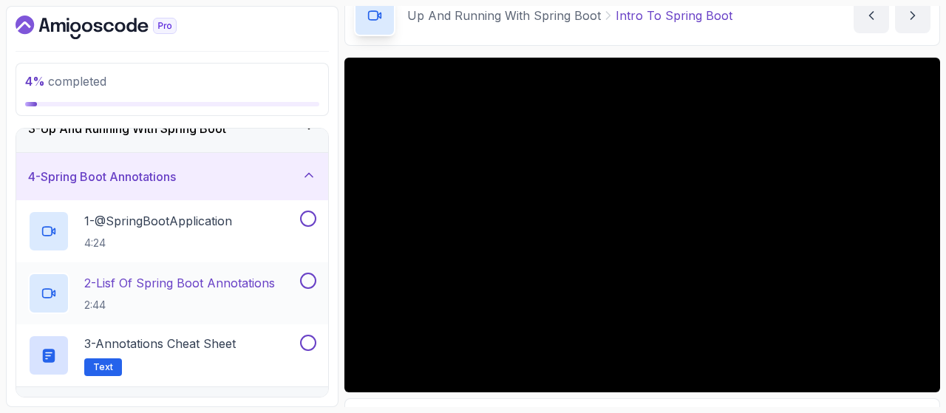
scroll to position [98, 0]
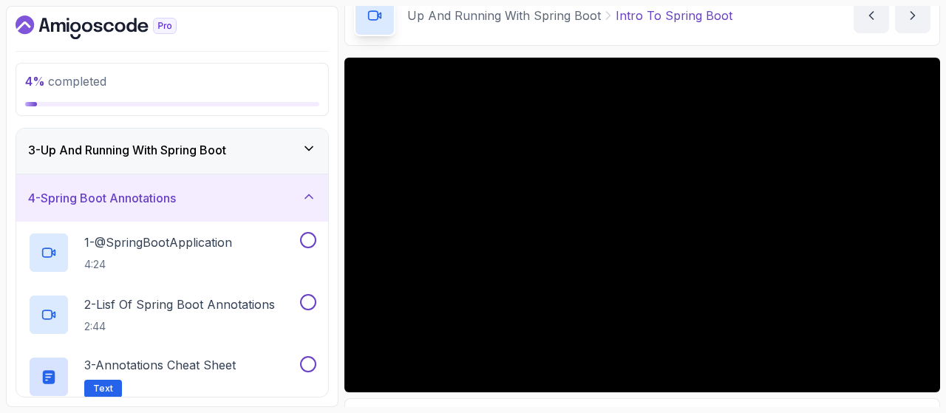
click at [194, 200] on div "4 - Spring Boot Annotations" at bounding box center [172, 198] width 288 height 18
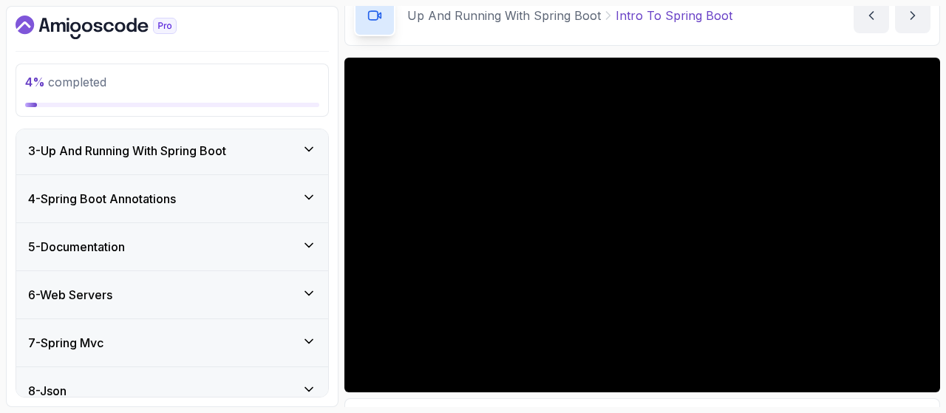
click at [176, 241] on div "5 - Documentation" at bounding box center [172, 247] width 288 height 18
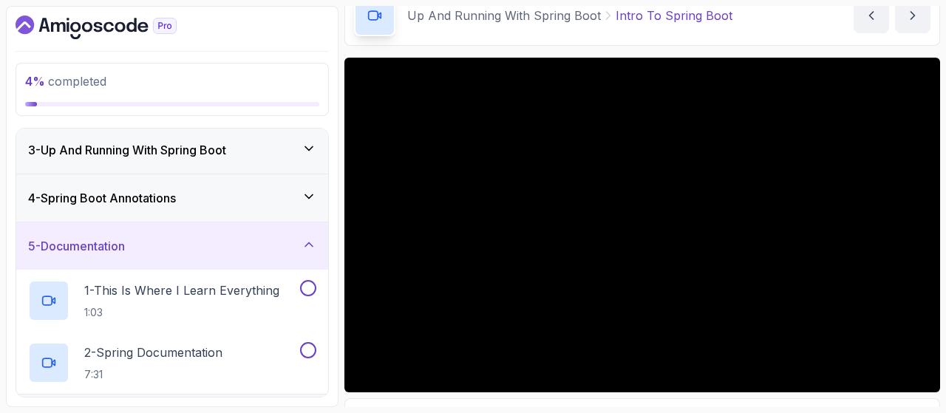
click at [189, 254] on div "5 - Documentation" at bounding box center [172, 246] width 312 height 47
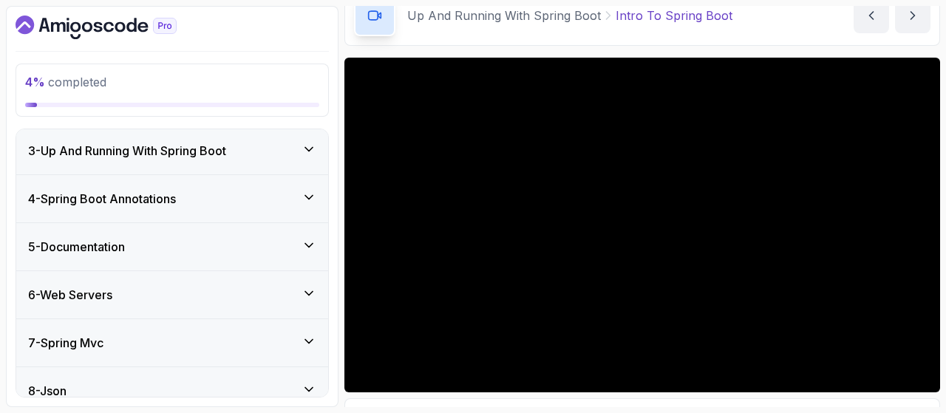
click at [135, 292] on div "6 - Web Servers" at bounding box center [172, 295] width 288 height 18
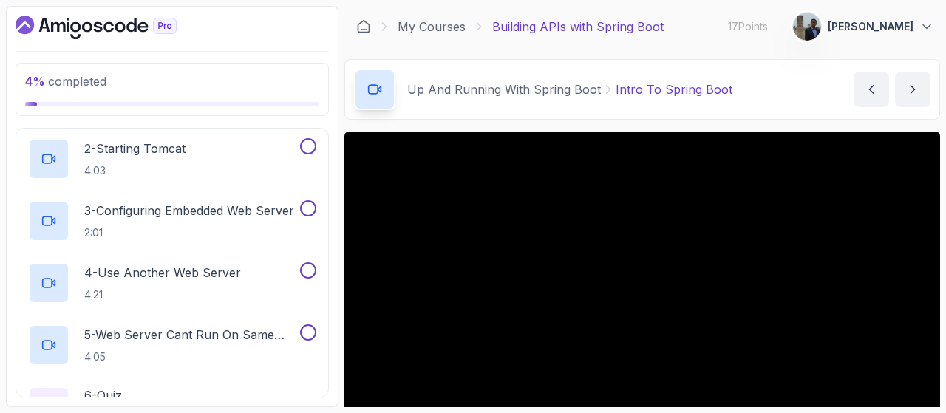
scroll to position [284, 0]
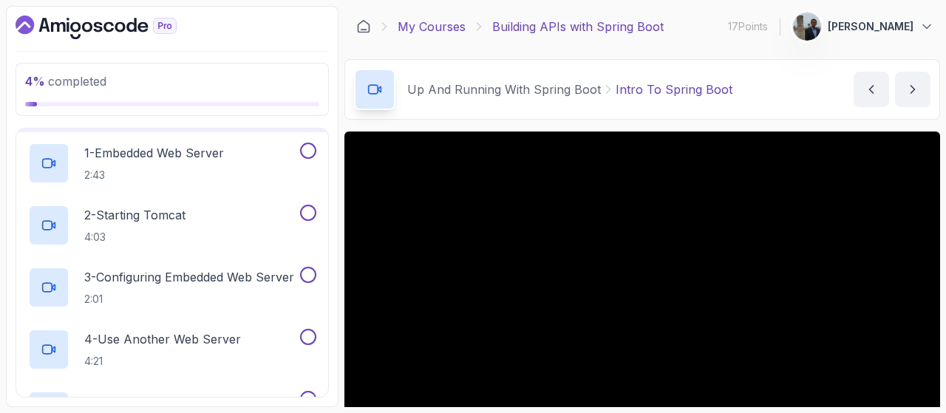
click at [426, 27] on link "My Courses" at bounding box center [432, 27] width 68 height 18
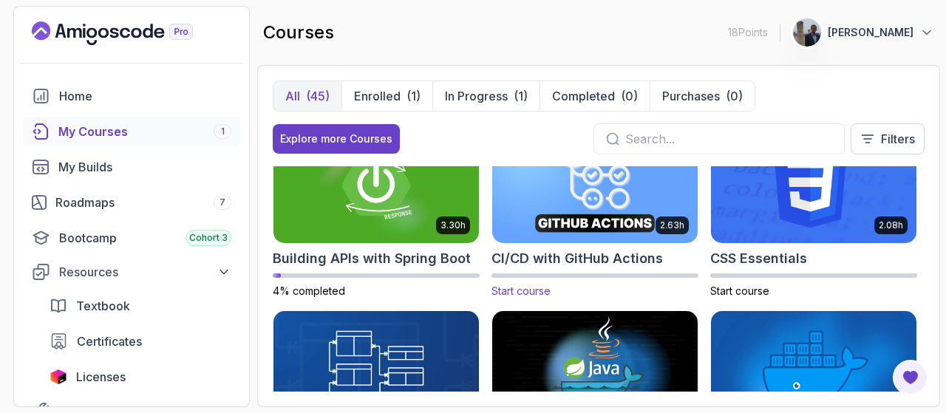
scroll to position [148, 0]
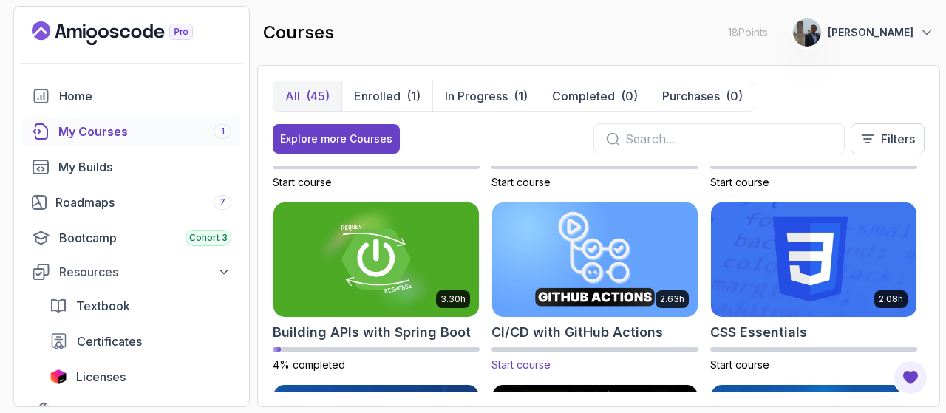
click at [600, 268] on img at bounding box center [595, 260] width 216 height 120
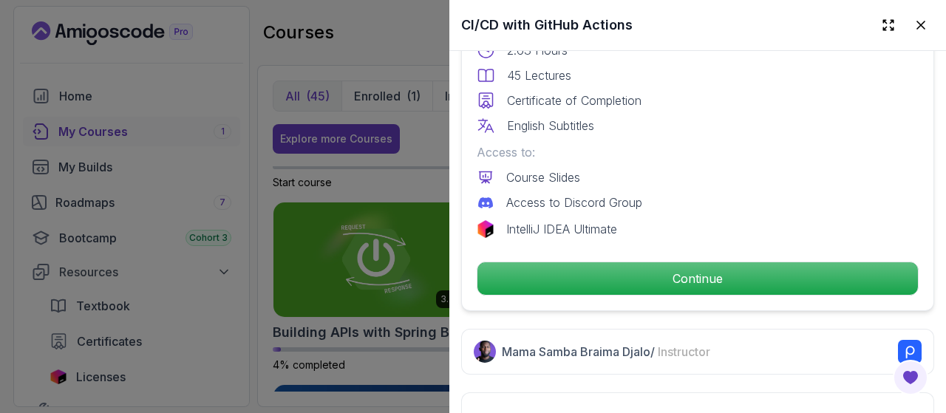
scroll to position [444, 0]
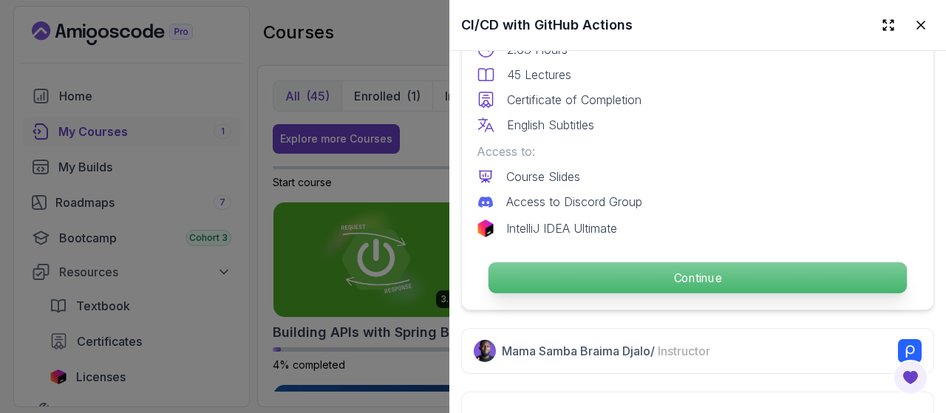
click at [676, 262] on p "Continue" at bounding box center [698, 277] width 418 height 31
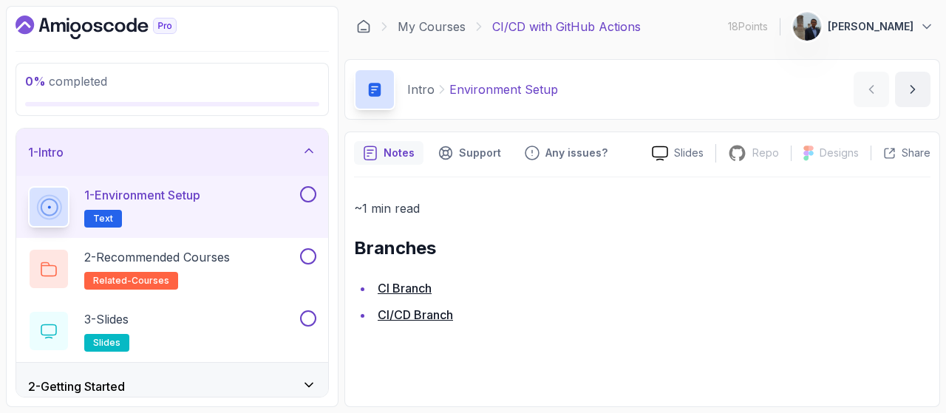
click at [122, 202] on p "1 - Environment Setup" at bounding box center [142, 195] width 116 height 18
click at [395, 282] on link "CI Branch" at bounding box center [405, 288] width 54 height 15
click at [407, 312] on link "CI/CD Branch" at bounding box center [415, 315] width 75 height 15
click at [182, 259] on p "2 - Recommended Courses" at bounding box center [157, 257] width 146 height 18
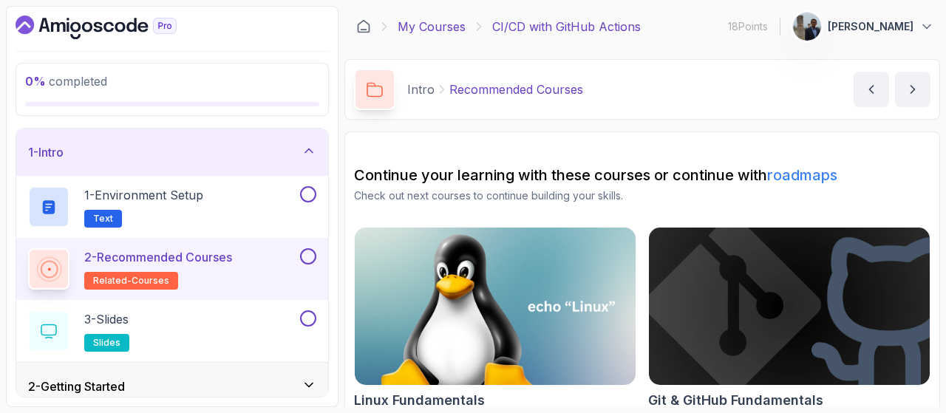
click at [426, 30] on link "My Courses" at bounding box center [432, 27] width 68 height 18
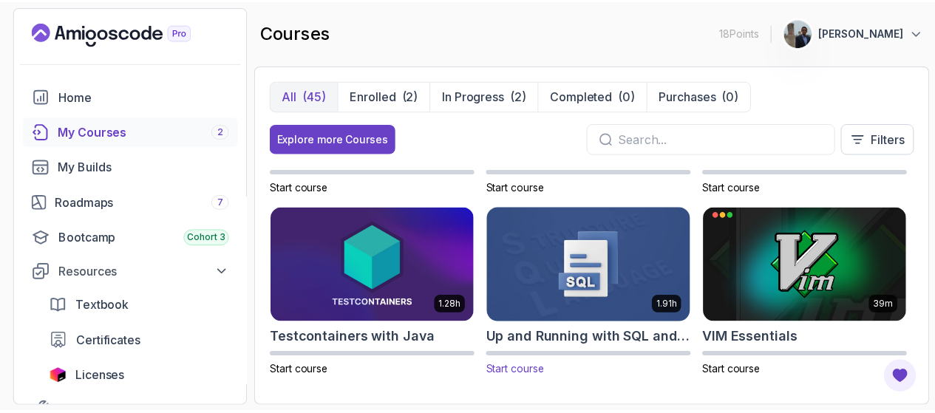
scroll to position [2523, 0]
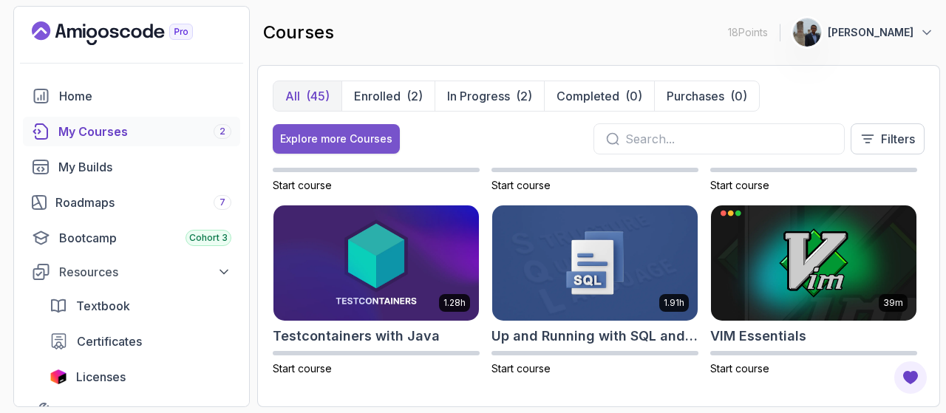
click at [331, 135] on div "Explore more Courses" at bounding box center [336, 139] width 112 height 15
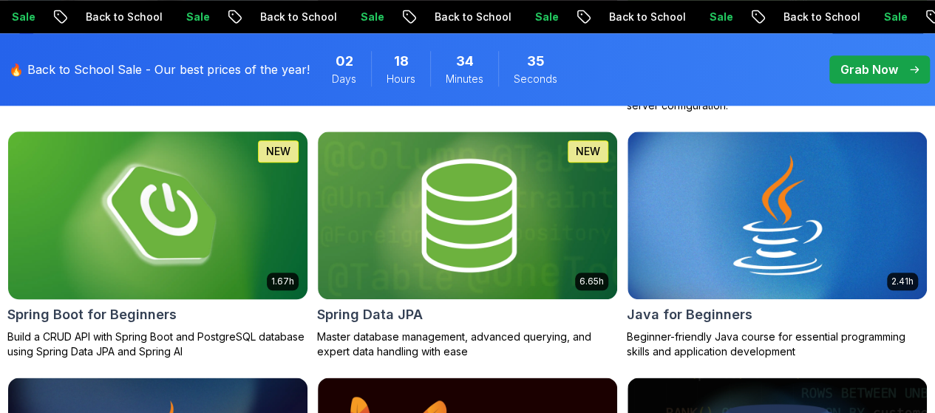
scroll to position [739, 0]
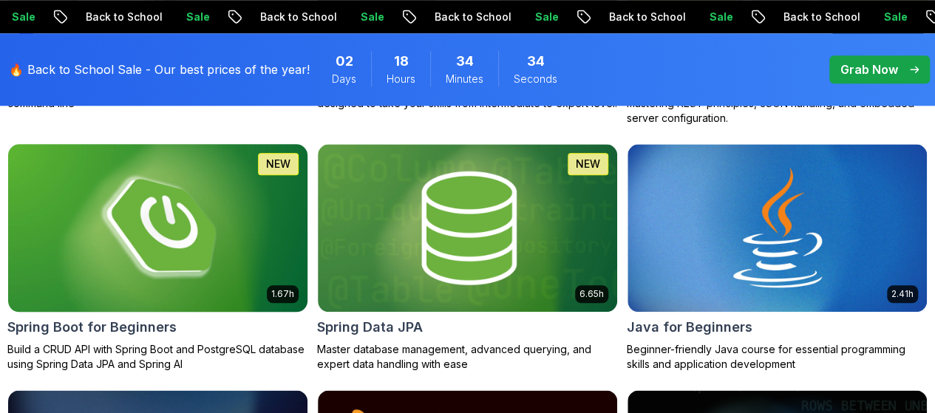
click at [315, 198] on img at bounding box center [158, 228] width 314 height 176
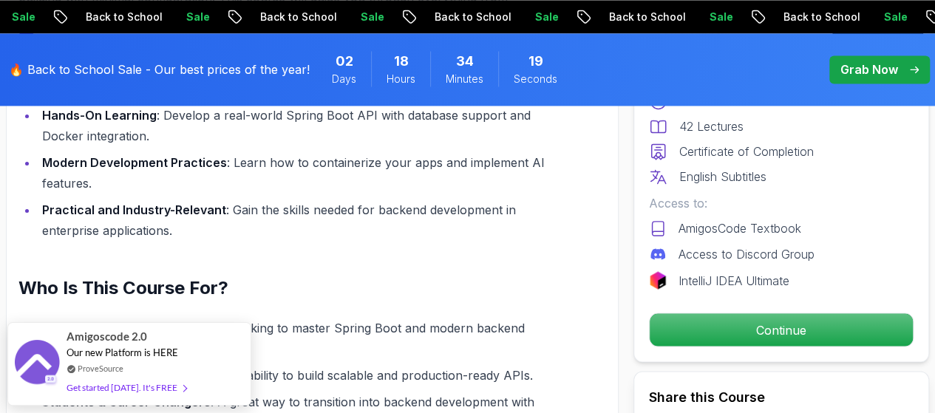
scroll to position [1183, 0]
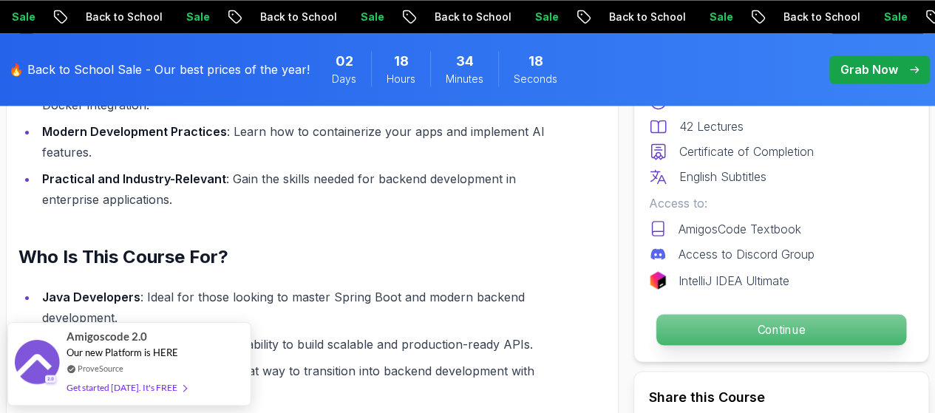
click at [789, 322] on p "Continue" at bounding box center [781, 329] width 250 height 31
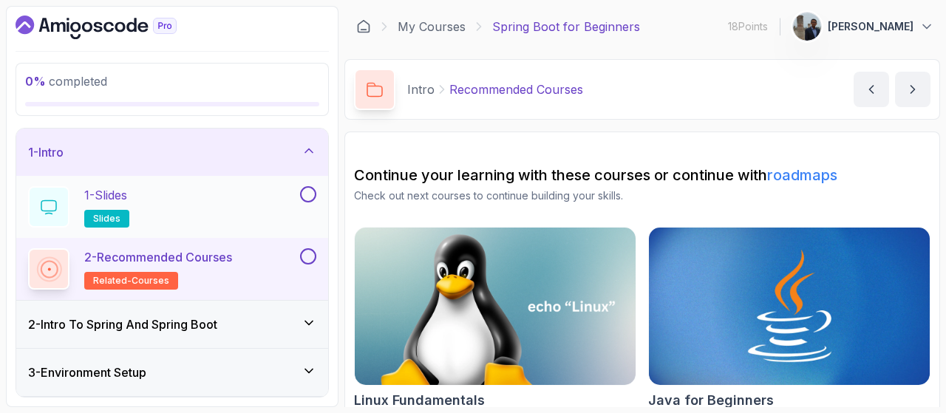
click at [152, 208] on div "1 - Slides slides" at bounding box center [162, 206] width 269 height 41
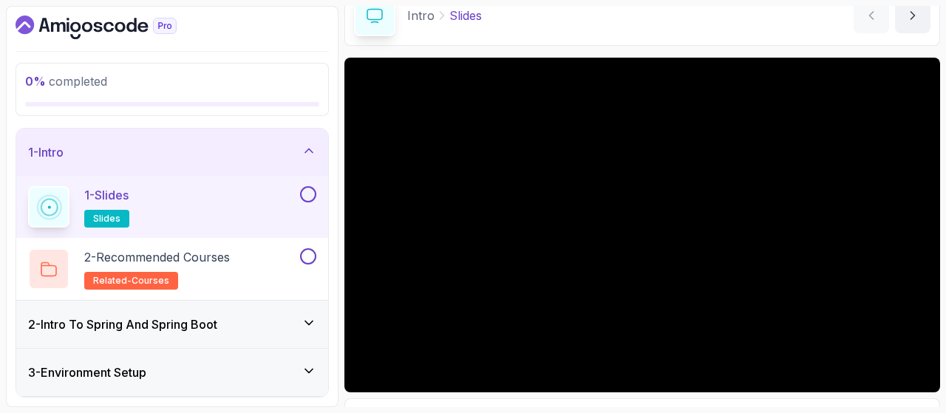
click at [74, 26] on icon "Dashboard" at bounding box center [96, 28] width 161 height 24
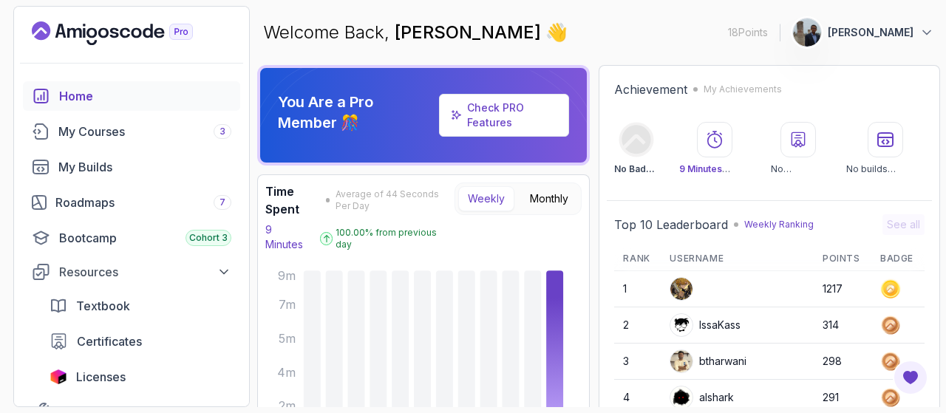
click at [869, 39] on p "[PERSON_NAME]" at bounding box center [871, 32] width 86 height 15
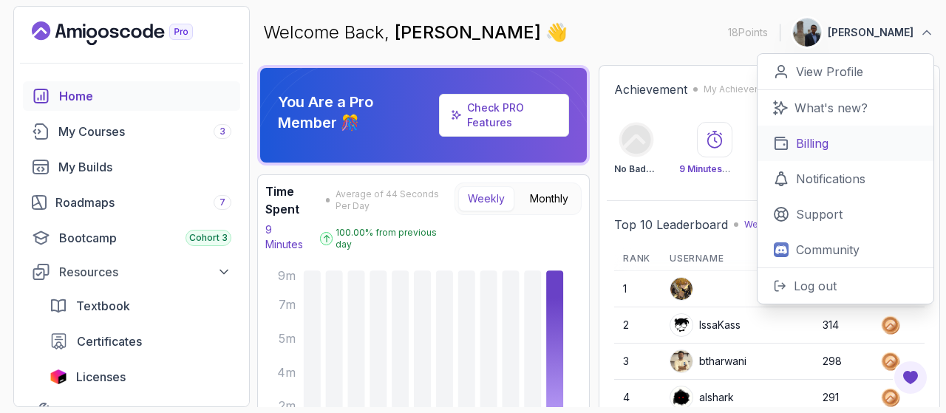
click at [815, 146] on p "Billing" at bounding box center [812, 144] width 33 height 18
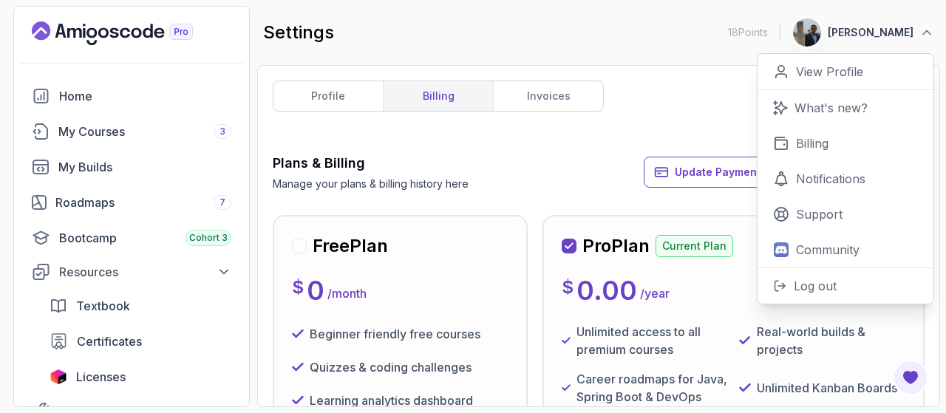
click at [668, 130] on div "profile billing invoices Plans & Billing Manage your plans & billing history he…" at bounding box center [599, 236] width 652 height 311
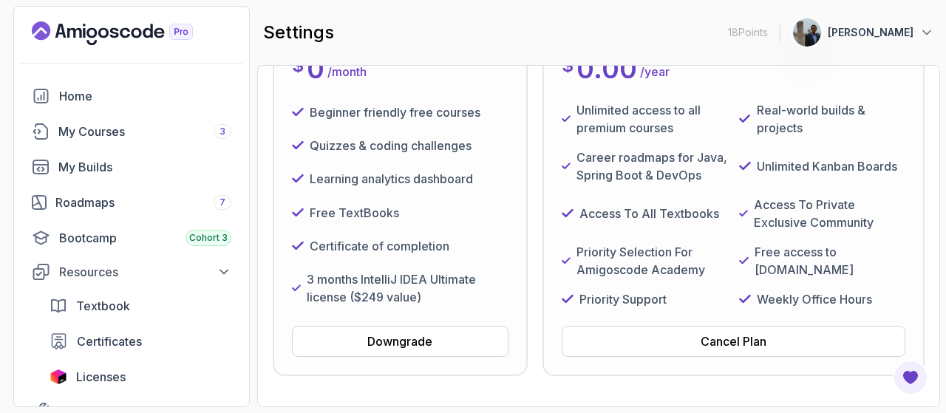
scroll to position [296, 0]
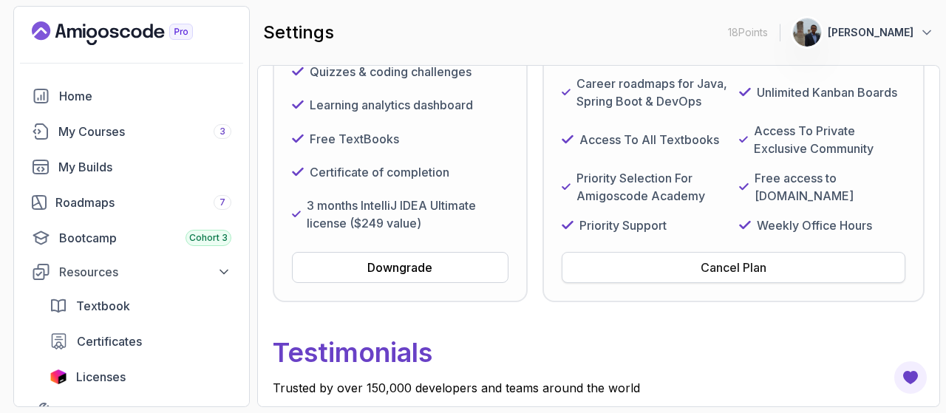
click at [727, 276] on div "Cancel Plan" at bounding box center [734, 268] width 66 height 18
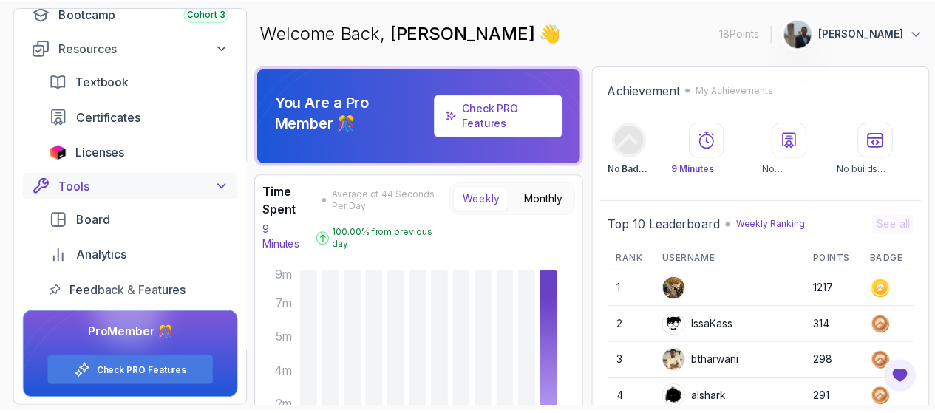
scroll to position [225, 0]
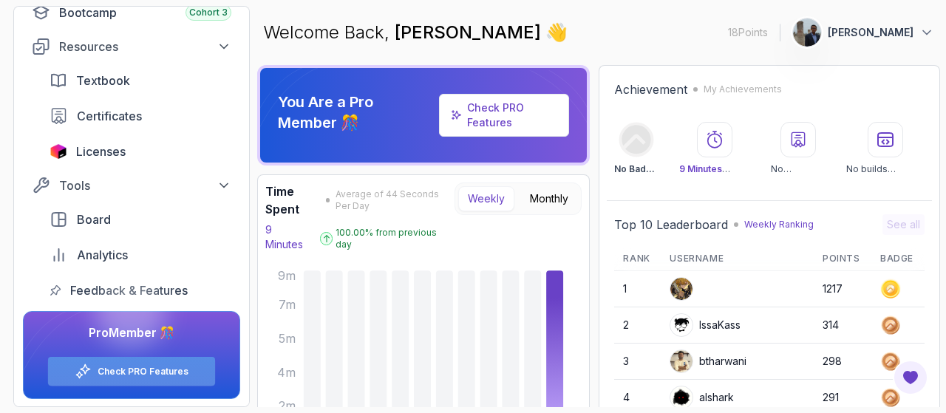
click at [129, 374] on link "Check PRO Features" at bounding box center [143, 372] width 91 height 12
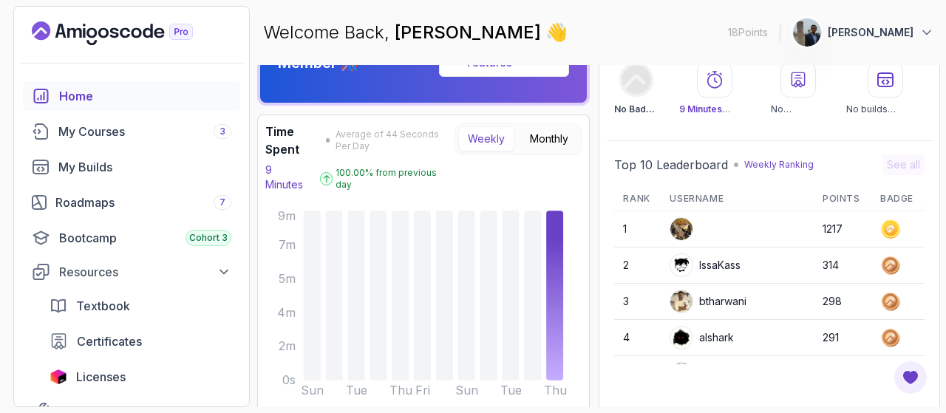
scroll to position [74, 0]
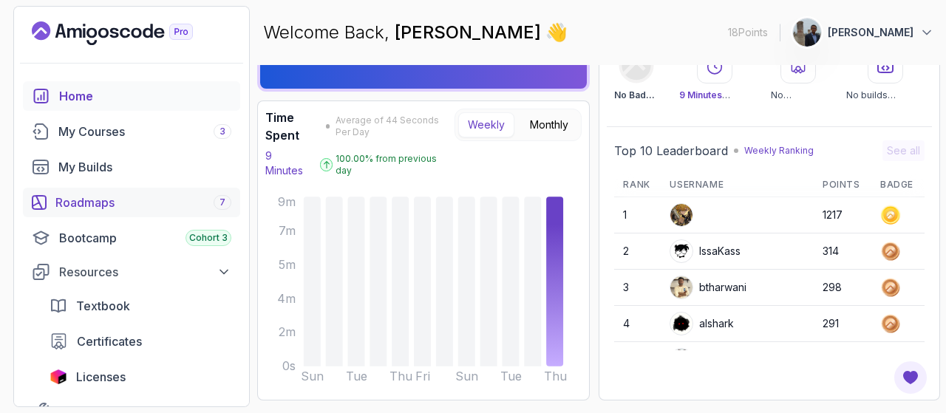
click at [93, 199] on div "Roadmaps 7" at bounding box center [143, 203] width 176 height 18
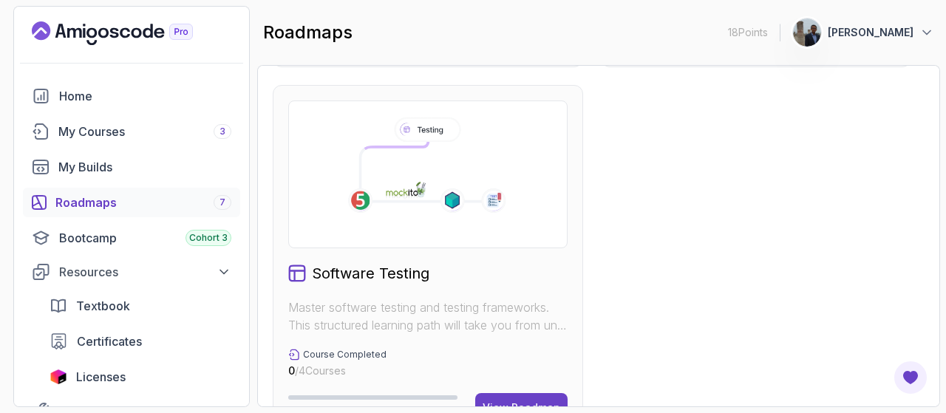
scroll to position [1152, 0]
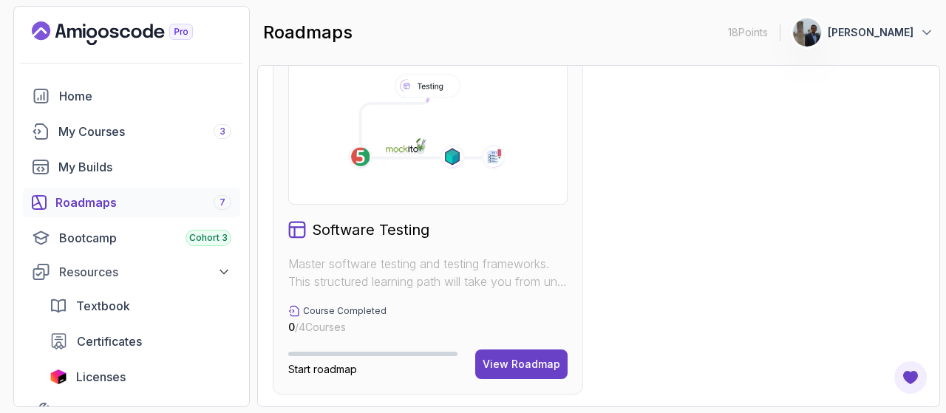
click at [316, 368] on span "Start roadmap" at bounding box center [322, 369] width 69 height 13
click at [300, 363] on span "Start roadmap" at bounding box center [322, 369] width 69 height 13
click at [298, 365] on span "Start roadmap" at bounding box center [322, 369] width 69 height 13
click at [330, 367] on span "Start roadmap" at bounding box center [322, 369] width 69 height 13
click at [331, 367] on span "Start roadmap" at bounding box center [322, 369] width 69 height 13
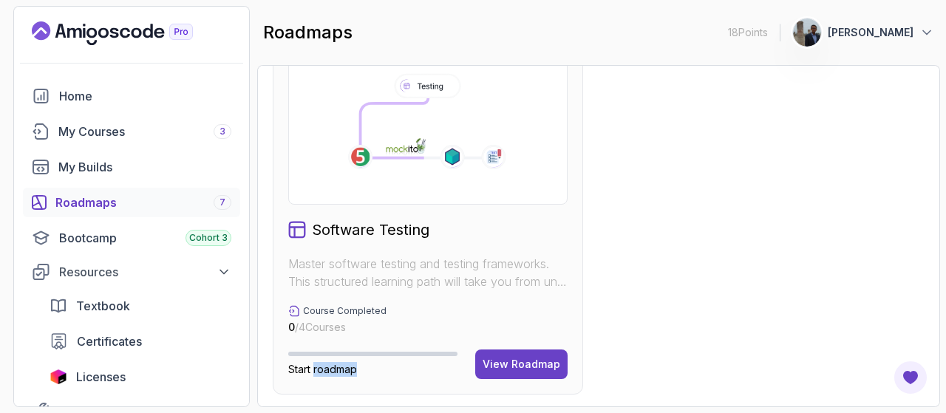
click at [461, 318] on div "Course Completed 0 / 4 Courses" at bounding box center [427, 320] width 279 height 30
click at [519, 361] on div "View Roadmap" at bounding box center [522, 364] width 78 height 15
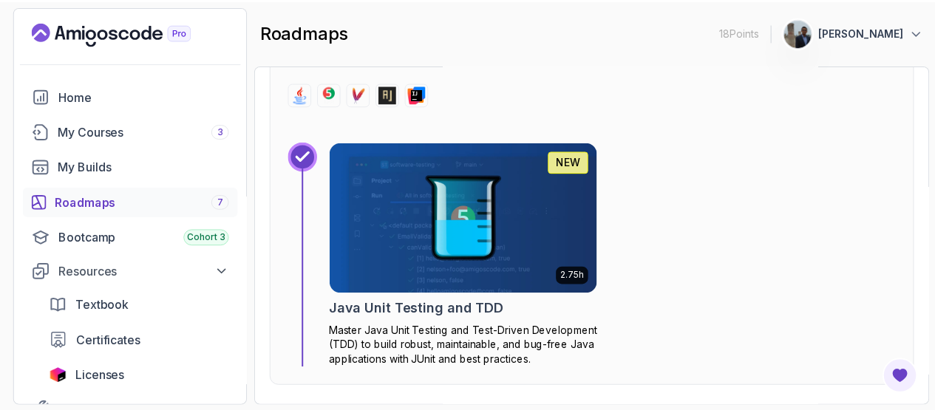
scroll to position [665, 0]
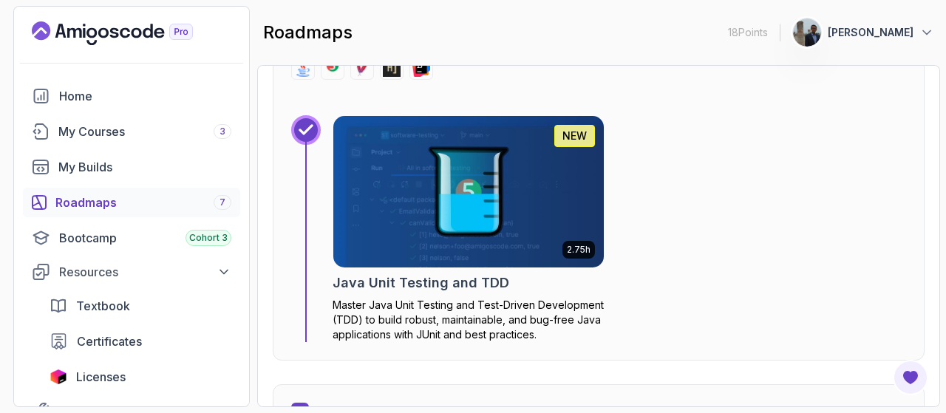
click at [460, 222] on img at bounding box center [469, 191] width 284 height 159
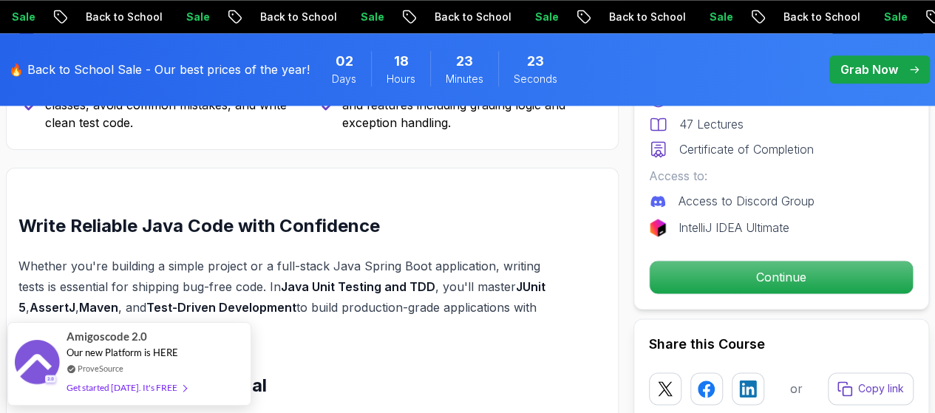
scroll to position [961, 0]
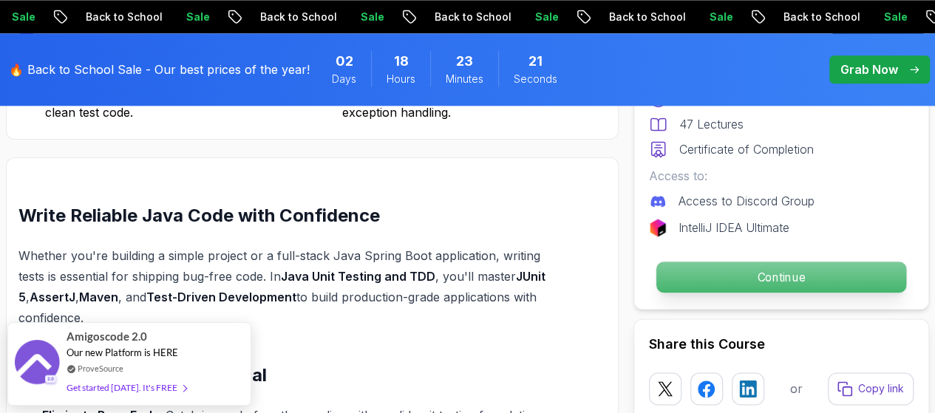
click at [771, 276] on p "Continue" at bounding box center [781, 277] width 250 height 31
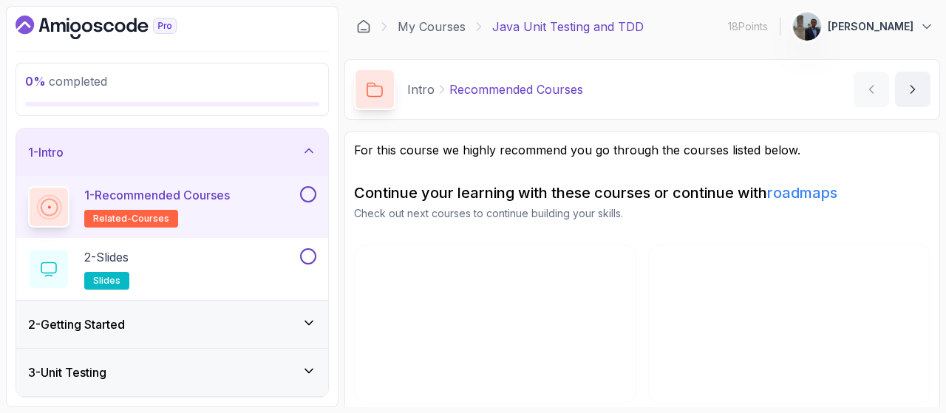
scroll to position [74, 0]
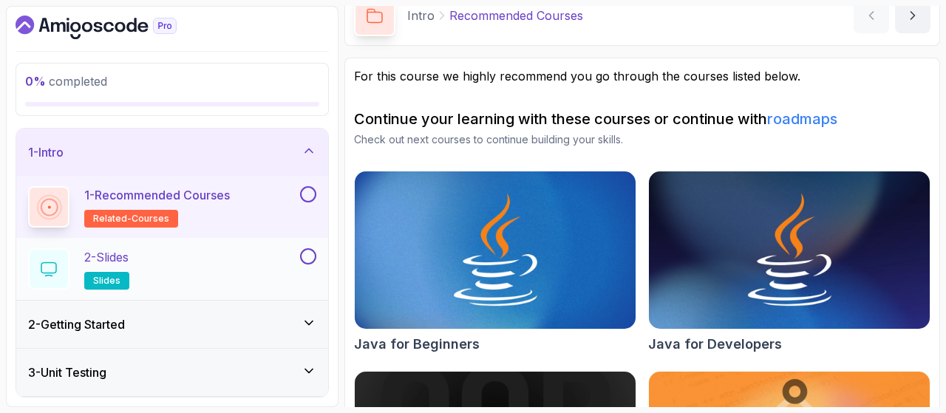
click at [176, 259] on div "2 - Slides slides" at bounding box center [162, 268] width 269 height 41
